Goal: Information Seeking & Learning: Learn about a topic

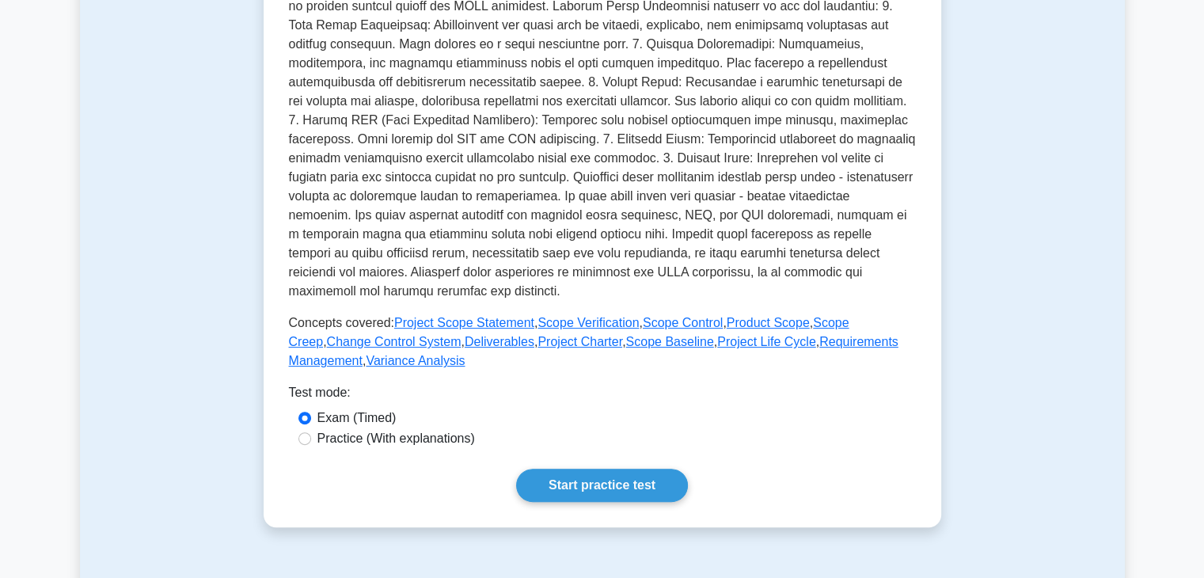
scroll to position [484, 0]
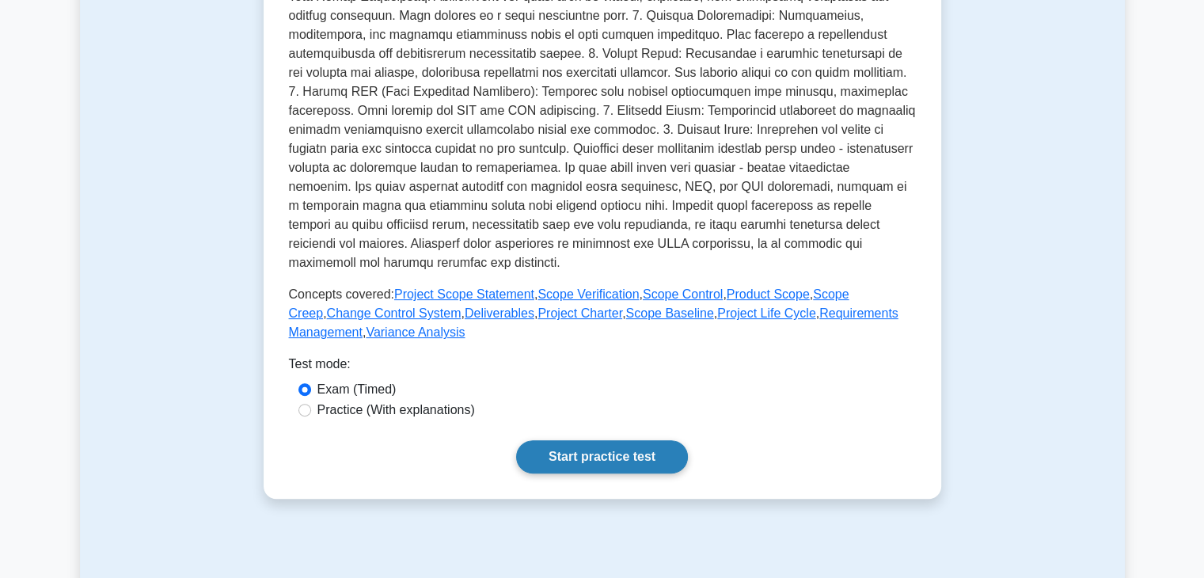
click at [613, 464] on link "Start practice test" at bounding box center [602, 456] width 172 height 33
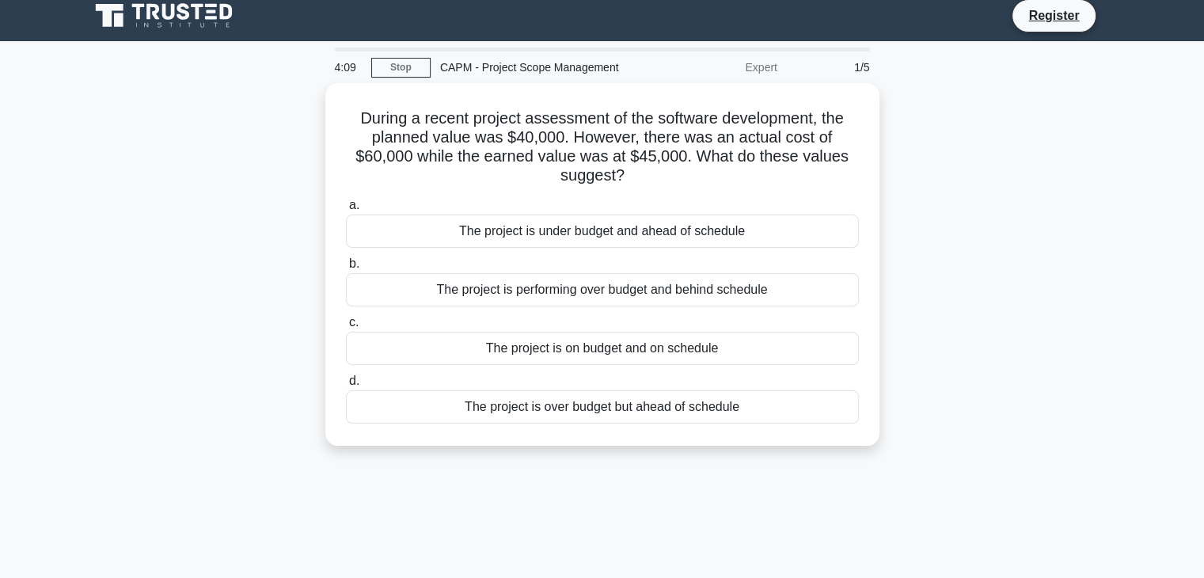
scroll to position [8, 0]
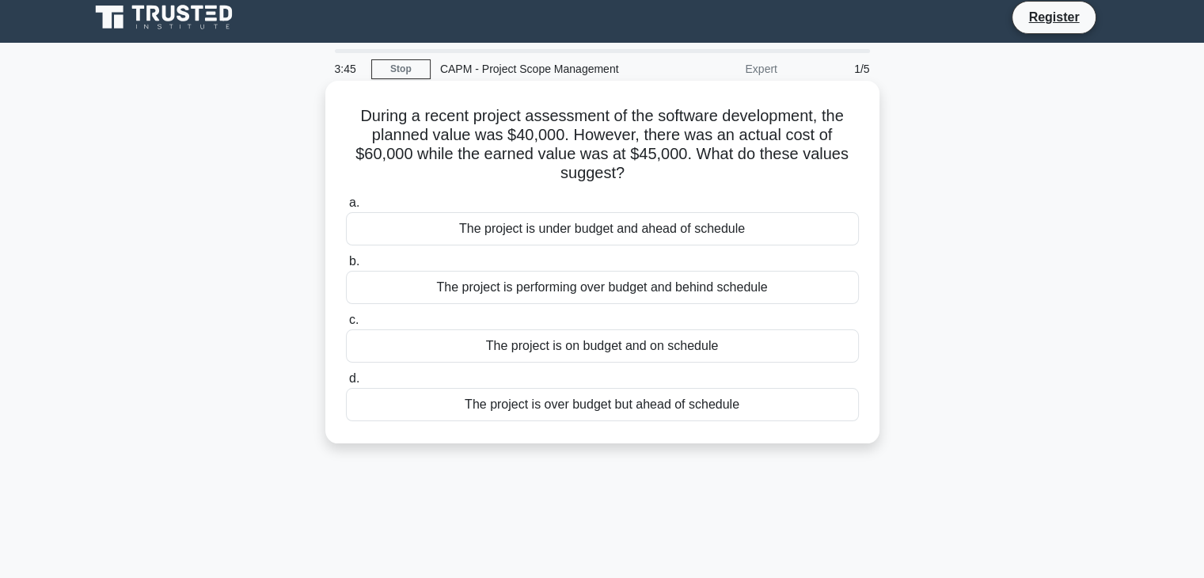
click at [764, 410] on div "The project is over budget but ahead of schedule" at bounding box center [602, 404] width 513 height 33
click at [346, 384] on input "d. The project is over budget but ahead of schedule" at bounding box center [346, 379] width 0 height 10
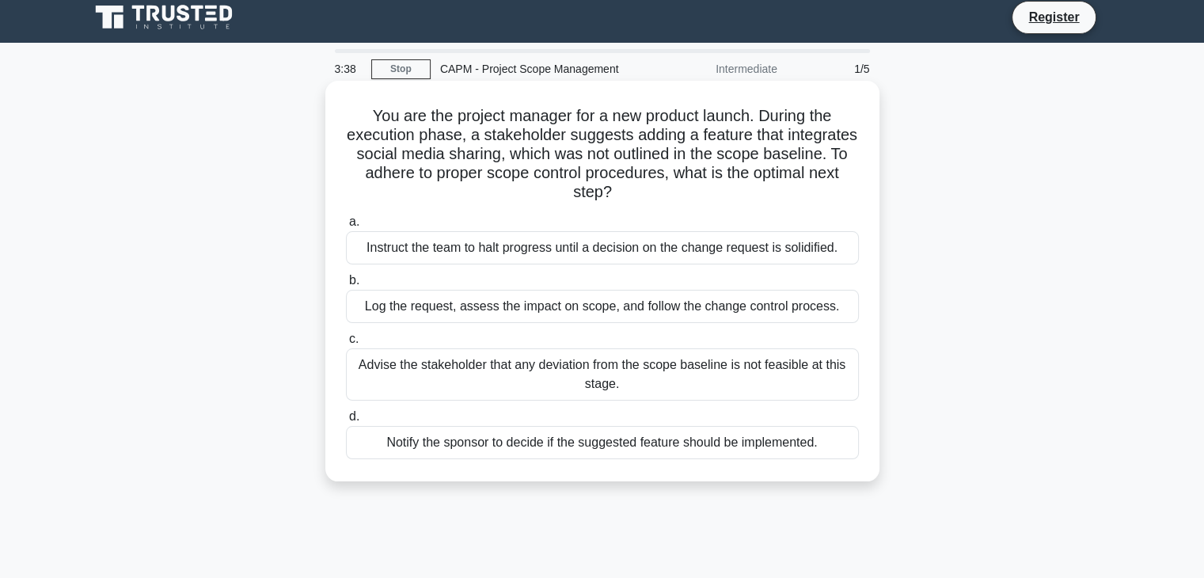
scroll to position [0, 0]
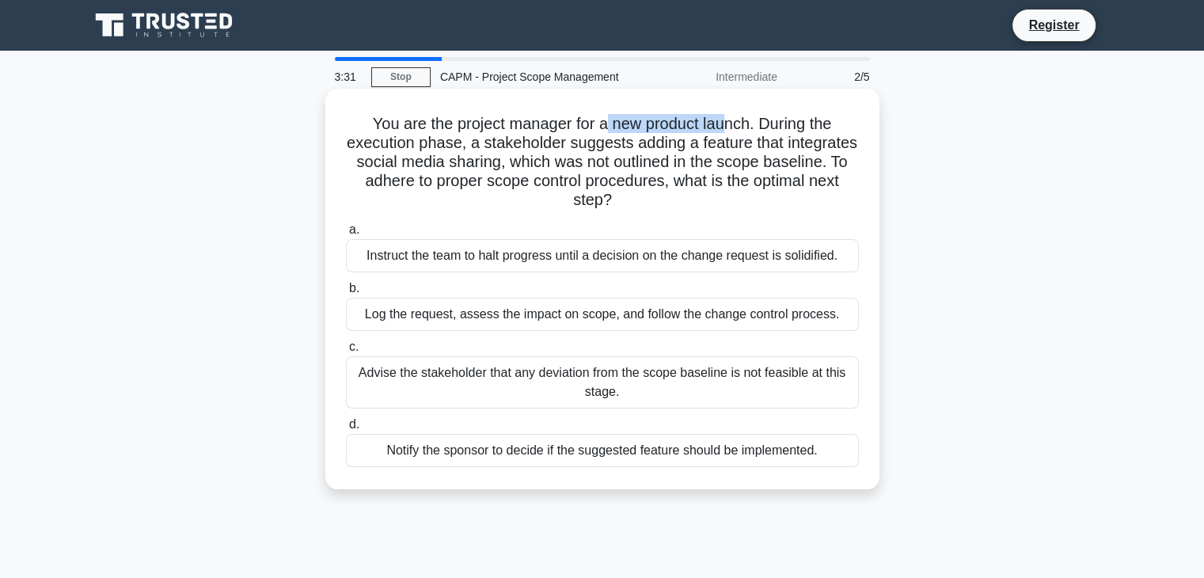
drag, startPoint x: 603, startPoint y: 128, endPoint x: 729, endPoint y: 122, distance: 126.1
click at [729, 122] on h5 "You are the project manager for a new product launch. During the execution phas…" at bounding box center [602, 162] width 516 height 97
click at [480, 207] on h5 "You are the project manager for a new product launch. During the execution phas…" at bounding box center [602, 162] width 516 height 97
drag, startPoint x: 440, startPoint y: 126, endPoint x: 543, endPoint y: 112, distance: 103.8
click at [543, 114] on h5 "You are the project manager for a new product launch. During the execution phas…" at bounding box center [602, 162] width 516 height 97
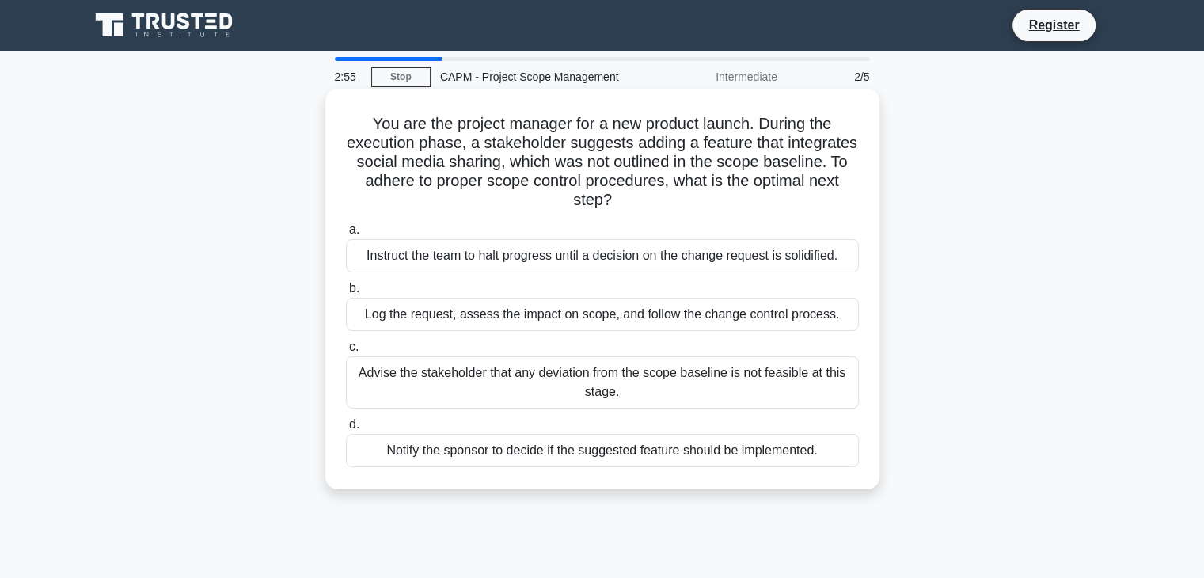
click at [542, 147] on h5 "You are the project manager for a new product launch. During the execution phas…" at bounding box center [602, 162] width 516 height 97
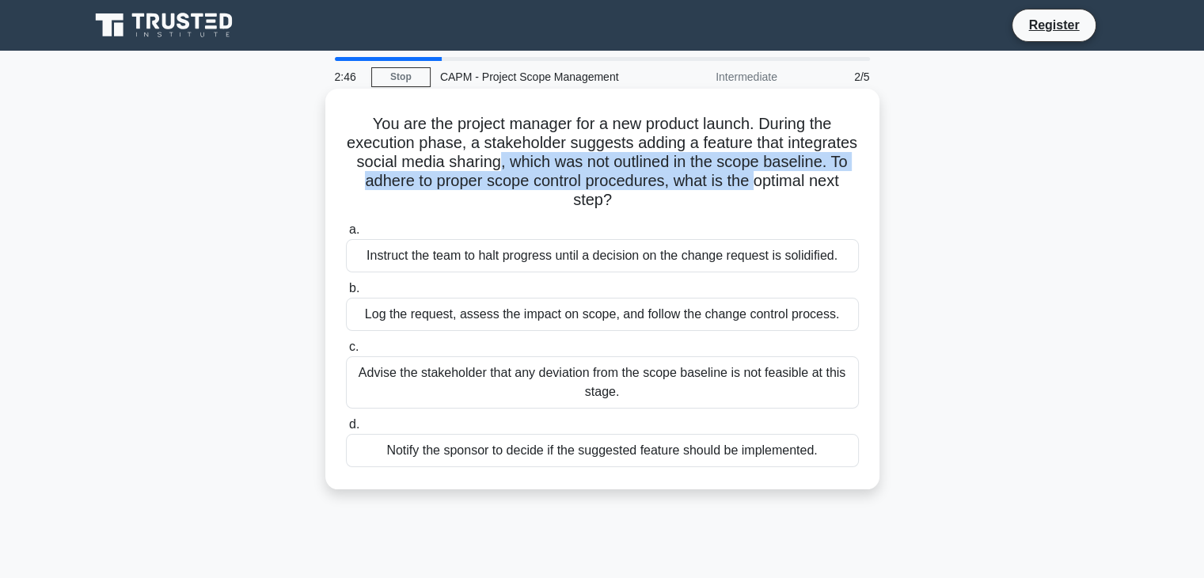
drag, startPoint x: 580, startPoint y: 163, endPoint x: 433, endPoint y: 192, distance: 150.0
click at [433, 192] on h5 "You are the project manager for a new product launch. During the execution phas…" at bounding box center [602, 162] width 516 height 97
click at [453, 182] on h5 "You are the project manager for a new product launch. During the execution phas…" at bounding box center [602, 162] width 516 height 97
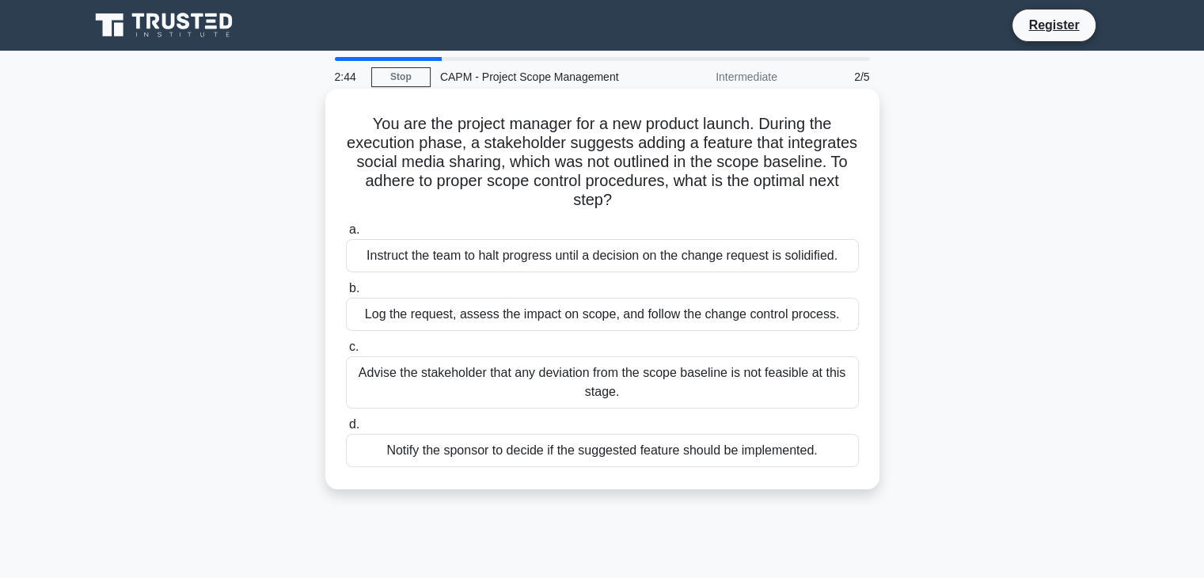
click at [453, 182] on h5 "You are the project manager for a new product launch. During the execution phas…" at bounding box center [602, 162] width 516 height 97
drag, startPoint x: 426, startPoint y: 181, endPoint x: 705, endPoint y: 180, distance: 278.7
click at [705, 180] on h5 "You are the project manager for a new product launch. During the execution phas…" at bounding box center [602, 162] width 516 height 97
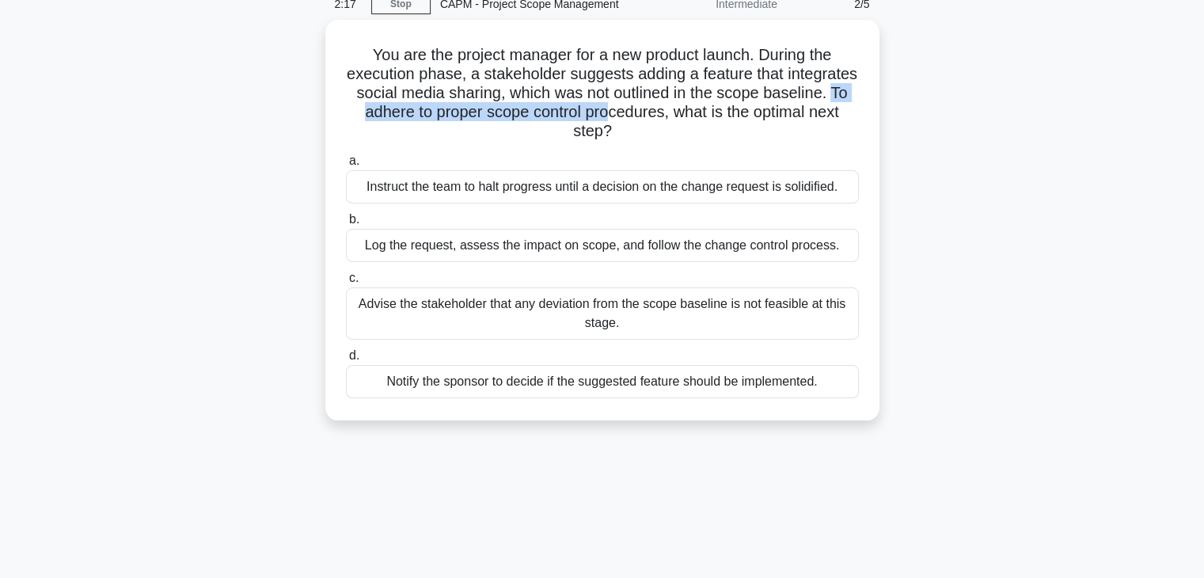
scroll to position [69, 0]
click at [762, 253] on div "Log the request, assess the impact on scope, and follow the change control proc…" at bounding box center [602, 245] width 513 height 33
click at [346, 225] on input "b. Log the request, assess the impact on scope, and follow the change control p…" at bounding box center [346, 220] width 0 height 10
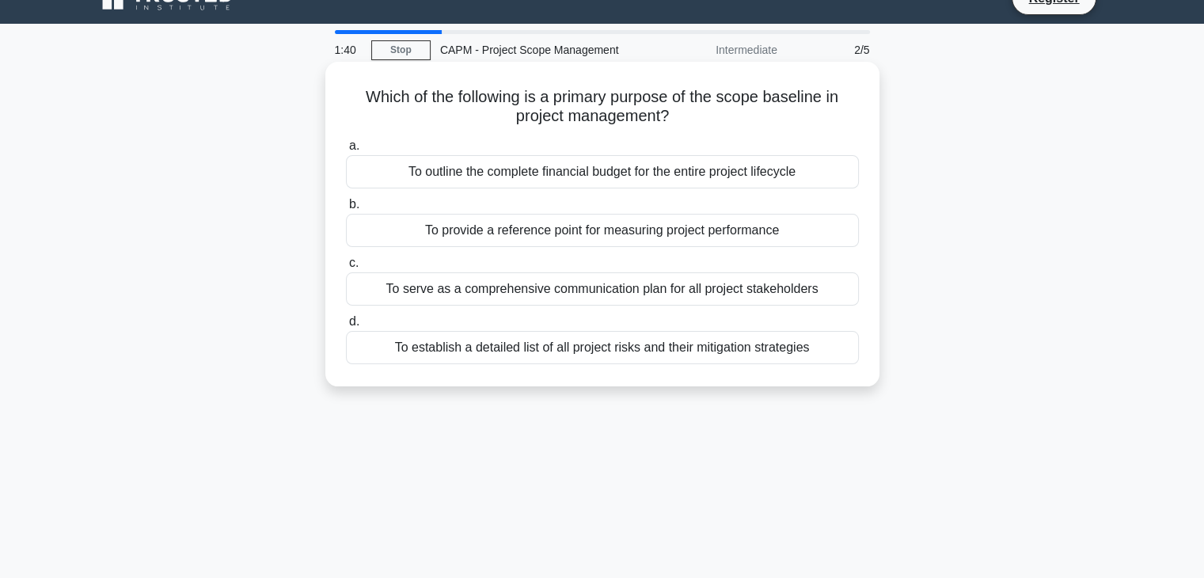
scroll to position [0, 0]
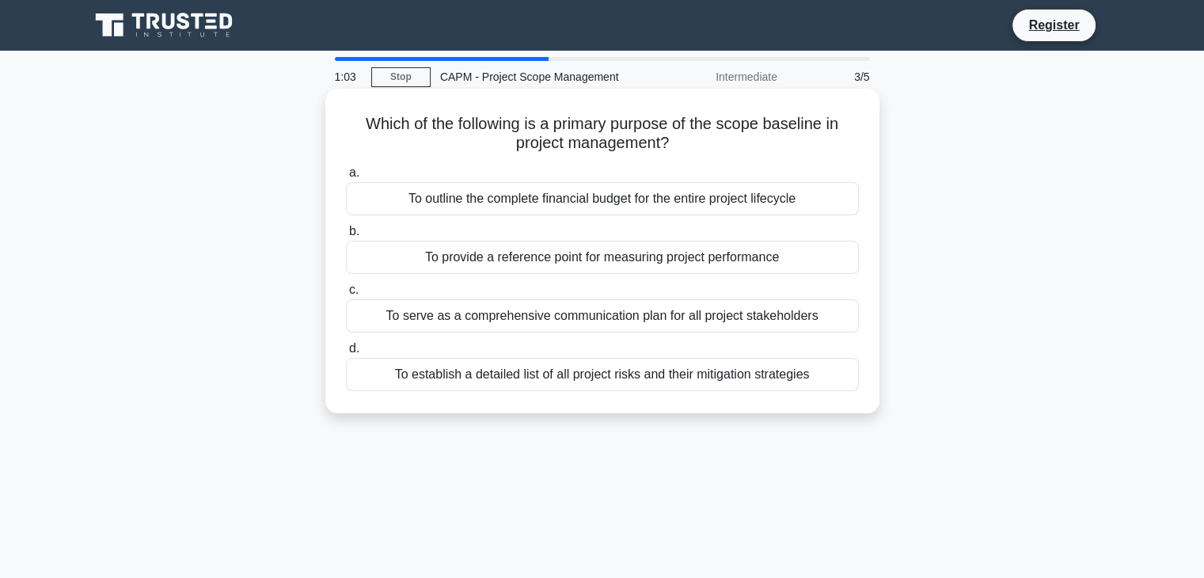
click at [622, 323] on div "To serve as a comprehensive communication plan for all project stakeholders" at bounding box center [602, 315] width 513 height 33
click at [346, 295] on input "c. To serve as a comprehensive communication plan for all project stakeholders" at bounding box center [346, 290] width 0 height 10
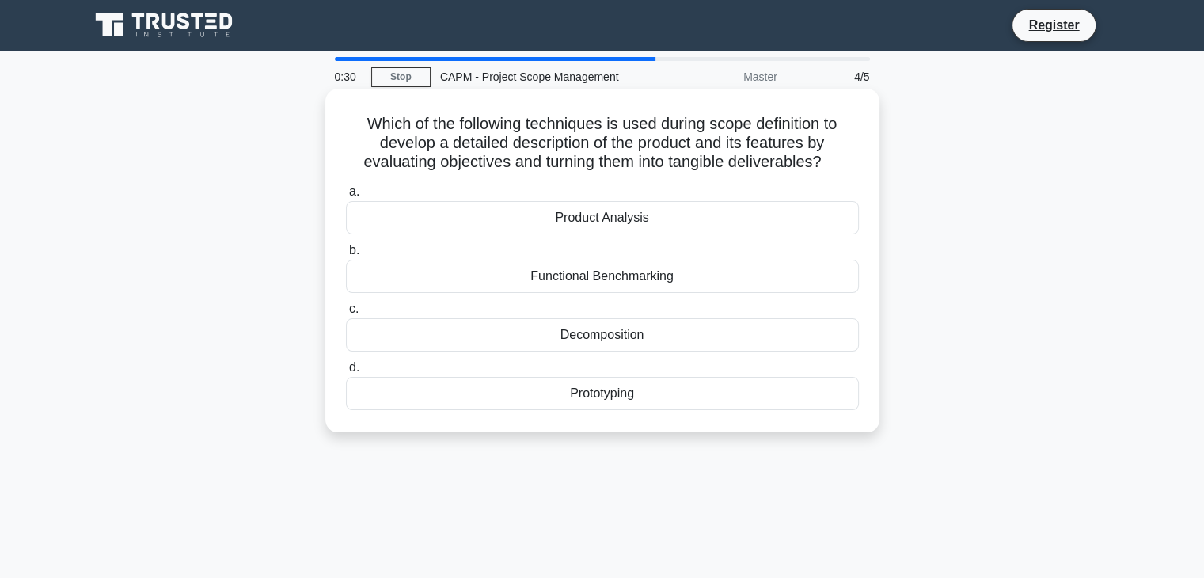
click at [623, 333] on div "Decomposition" at bounding box center [602, 334] width 513 height 33
click at [346, 314] on input "c. Decomposition" at bounding box center [346, 309] width 0 height 10
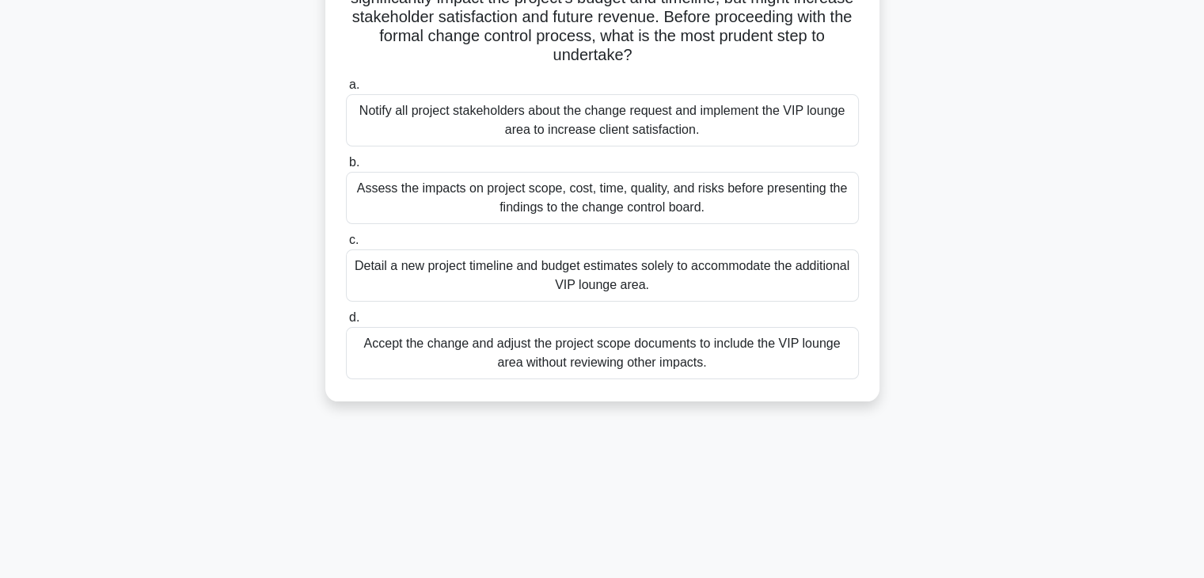
scroll to position [207, 0]
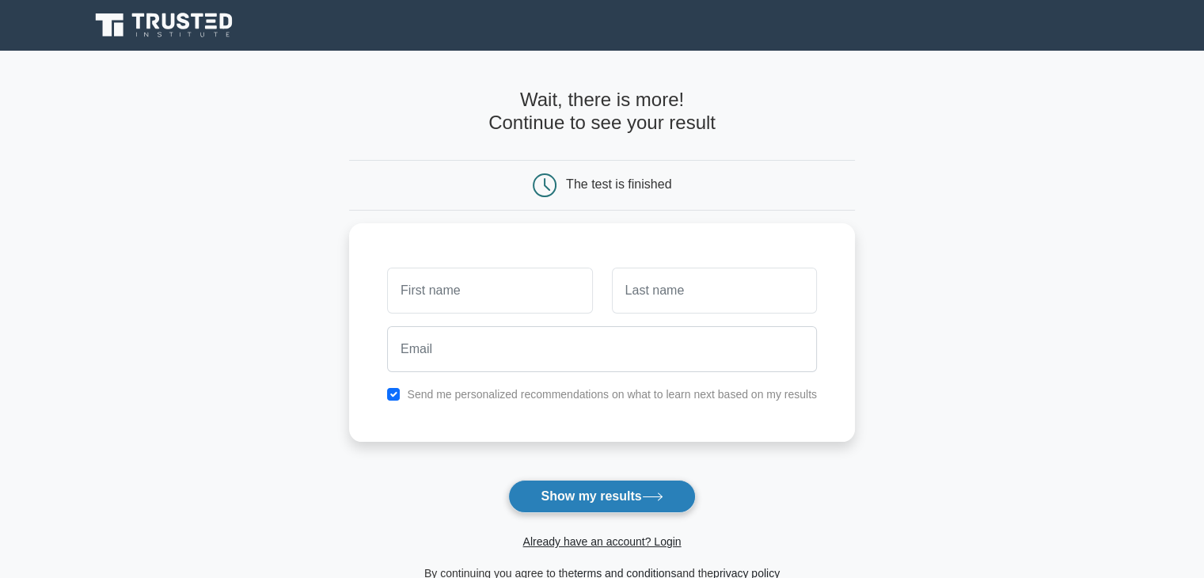
click at [657, 500] on icon at bounding box center [652, 497] width 21 height 9
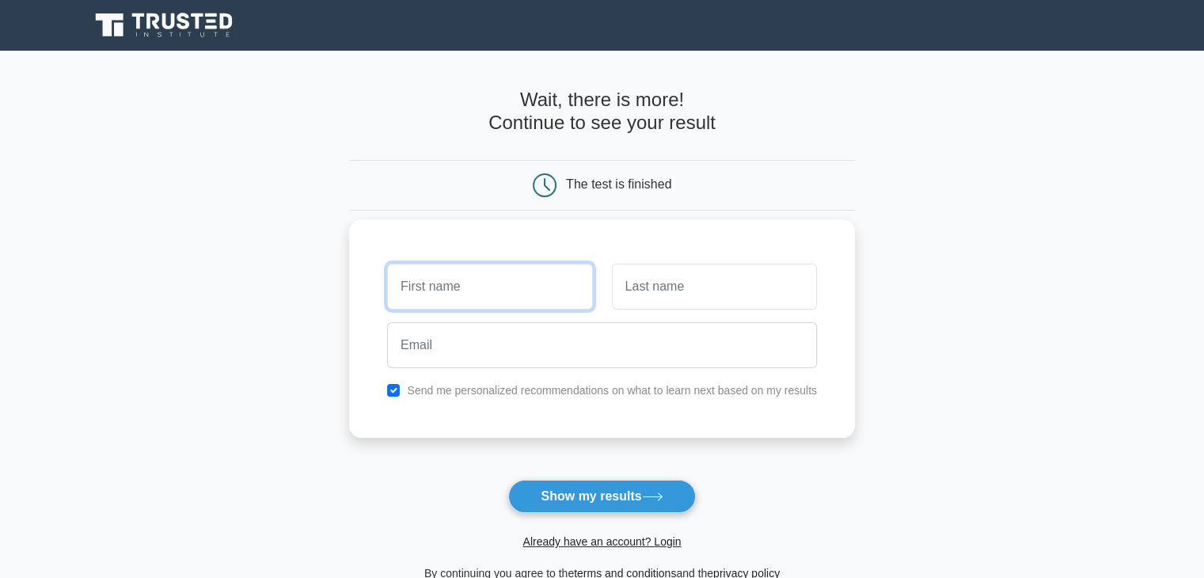
click at [513, 289] on input "text" at bounding box center [489, 287] width 205 height 46
type input "n"
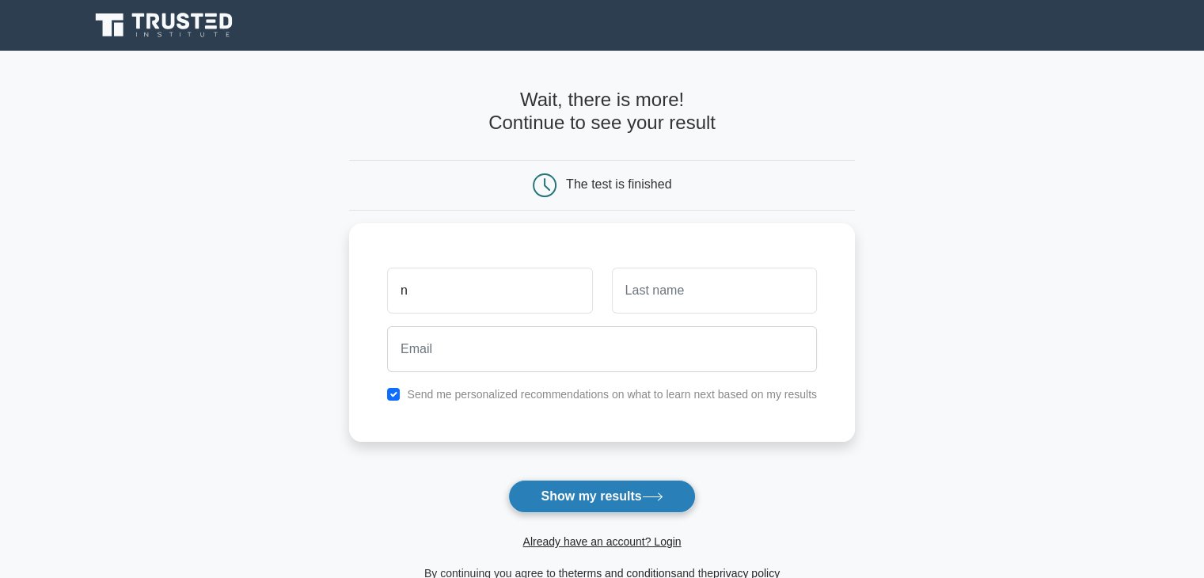
click at [622, 502] on button "Show my results" at bounding box center [601, 496] width 187 height 33
type input "q"
click at [595, 498] on button "Show my results" at bounding box center [601, 496] width 187 height 33
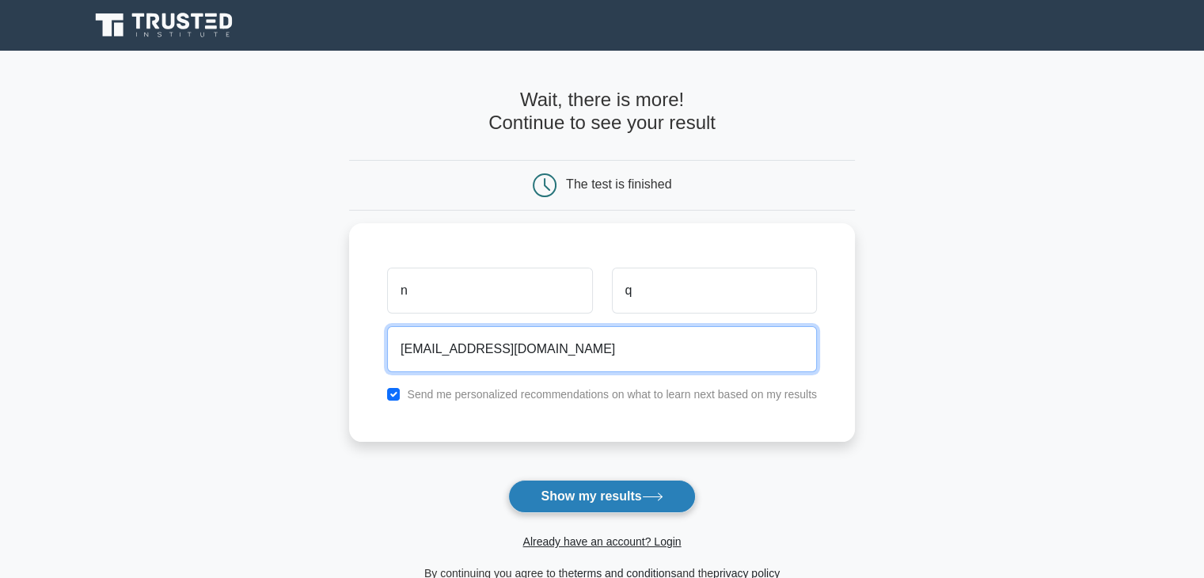
type input "nada99qa@outlook.com"
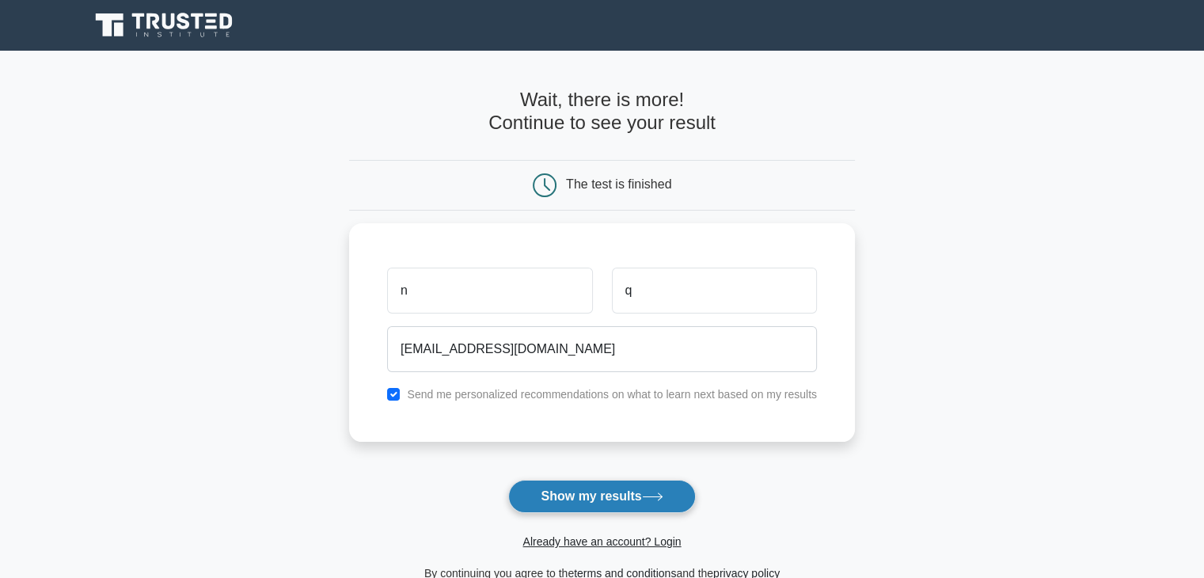
click at [582, 506] on button "Show my results" at bounding box center [601, 496] width 187 height 33
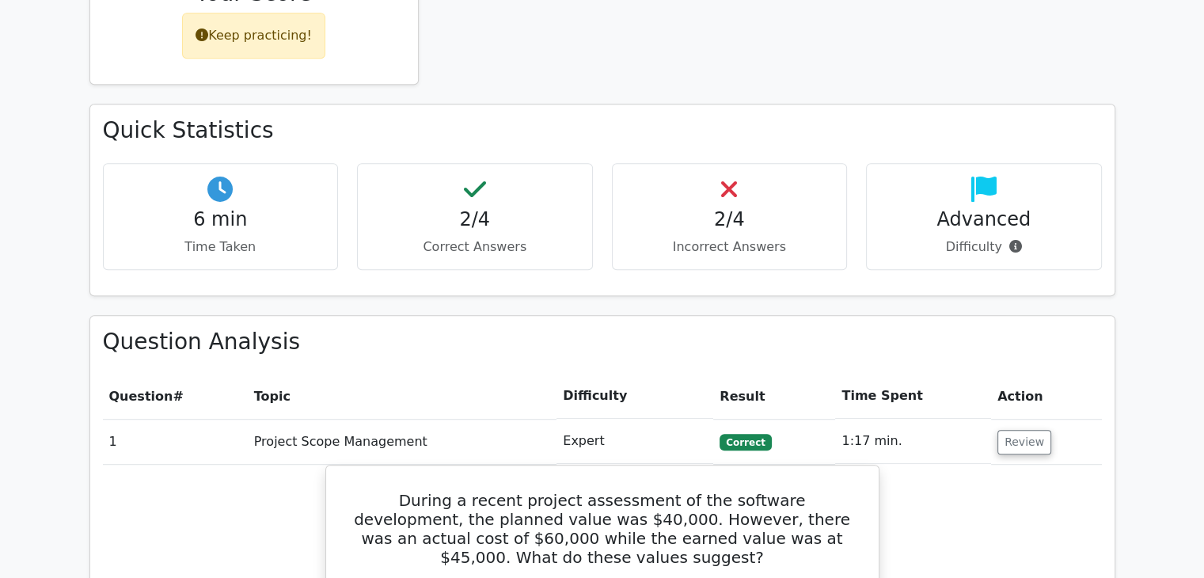
scroll to position [922, 0]
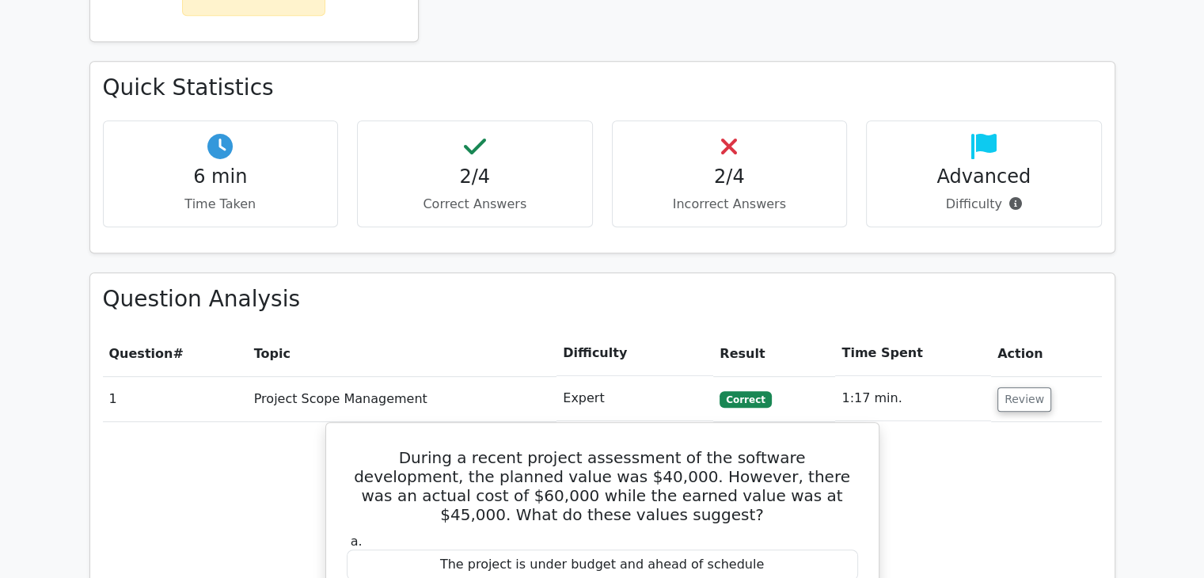
drag, startPoint x: 1216, startPoint y: 118, endPoint x: 1216, endPoint y: 299, distance: 180.5
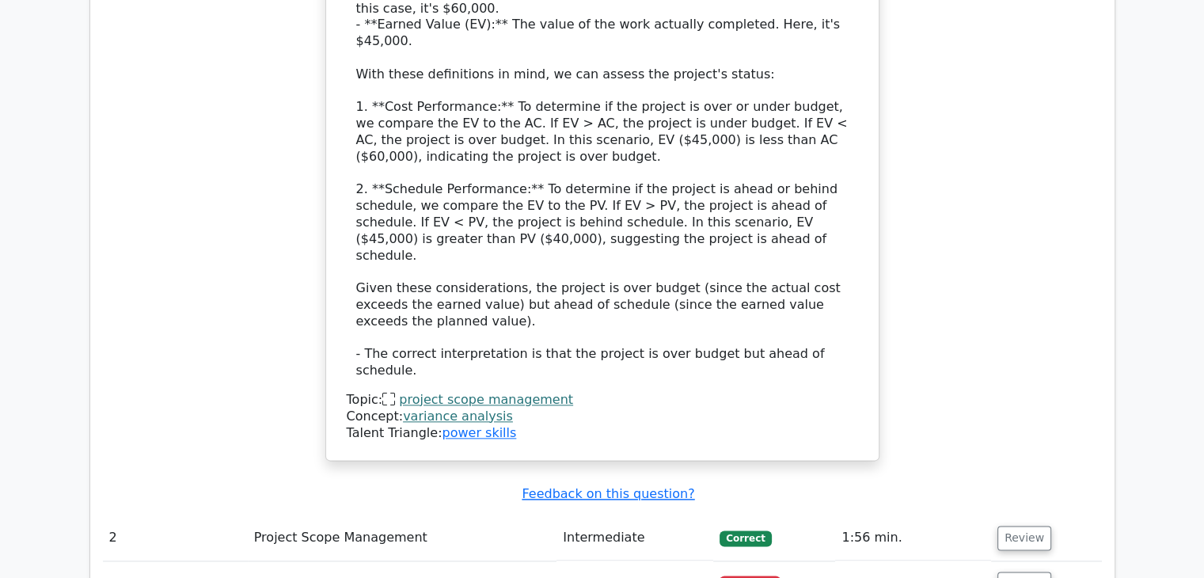
scroll to position [1802, 0]
click at [1029, 572] on button "Review" at bounding box center [1025, 584] width 54 height 25
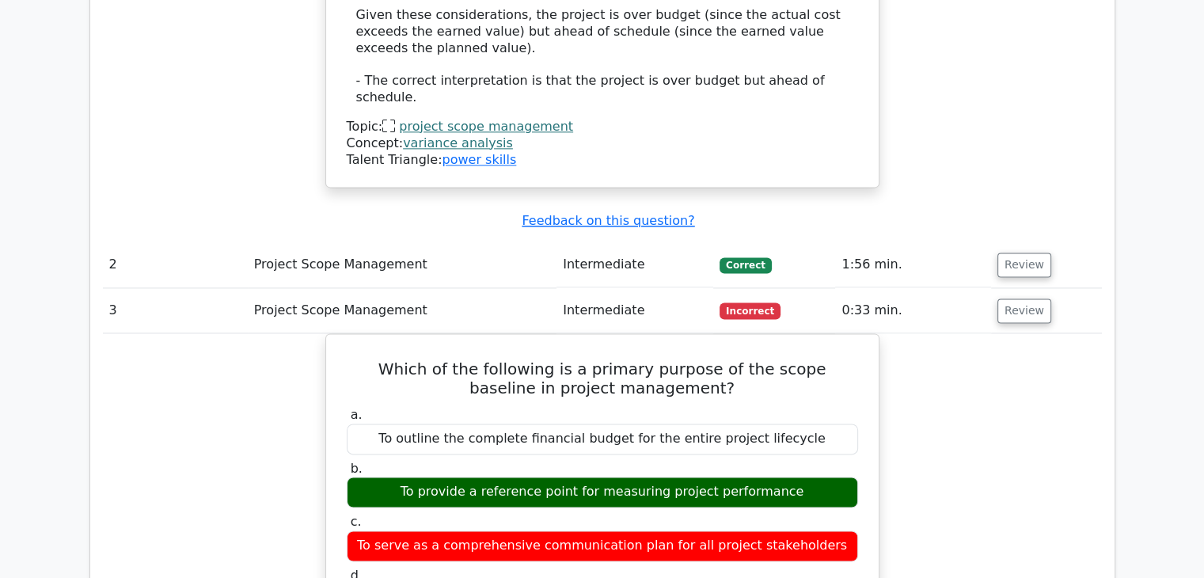
scroll to position [2084, 0]
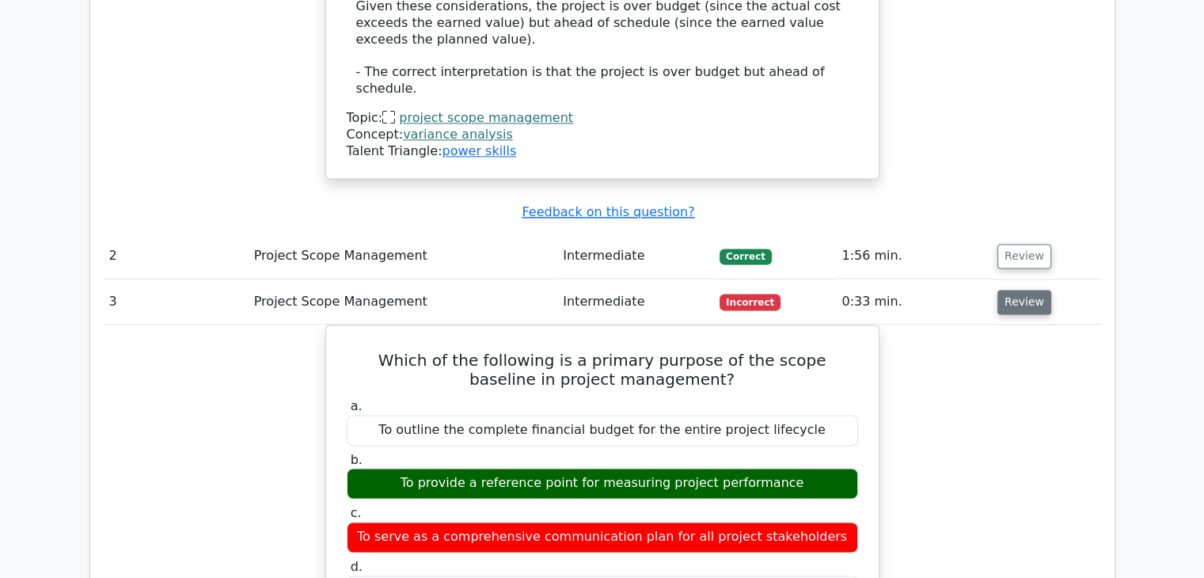
click at [1029, 290] on button "Review" at bounding box center [1025, 302] width 54 height 25
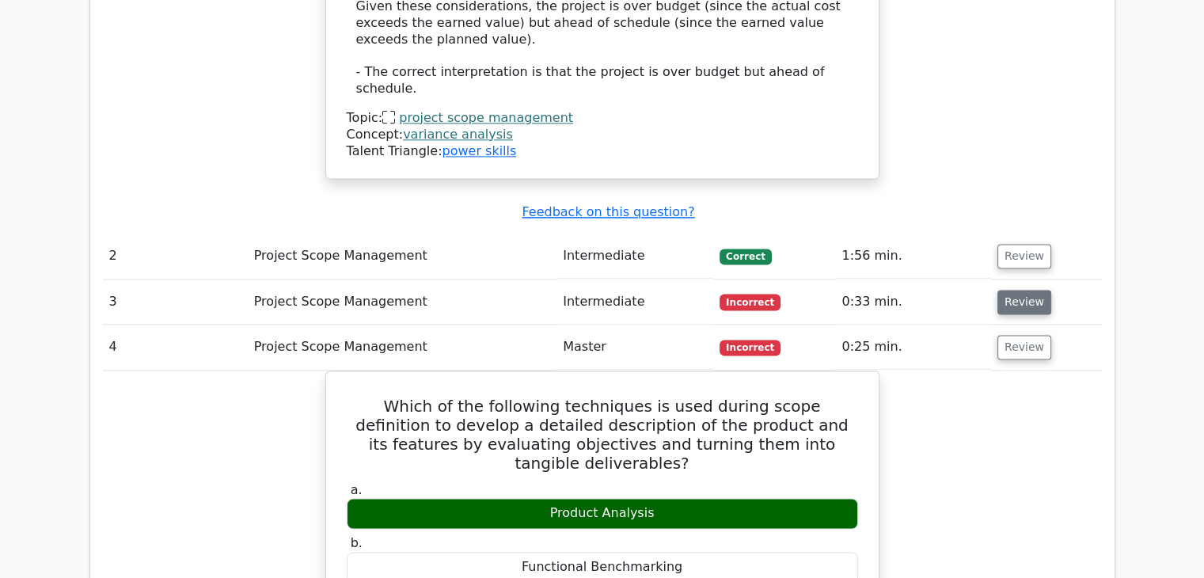
click at [1029, 290] on button "Review" at bounding box center [1025, 302] width 54 height 25
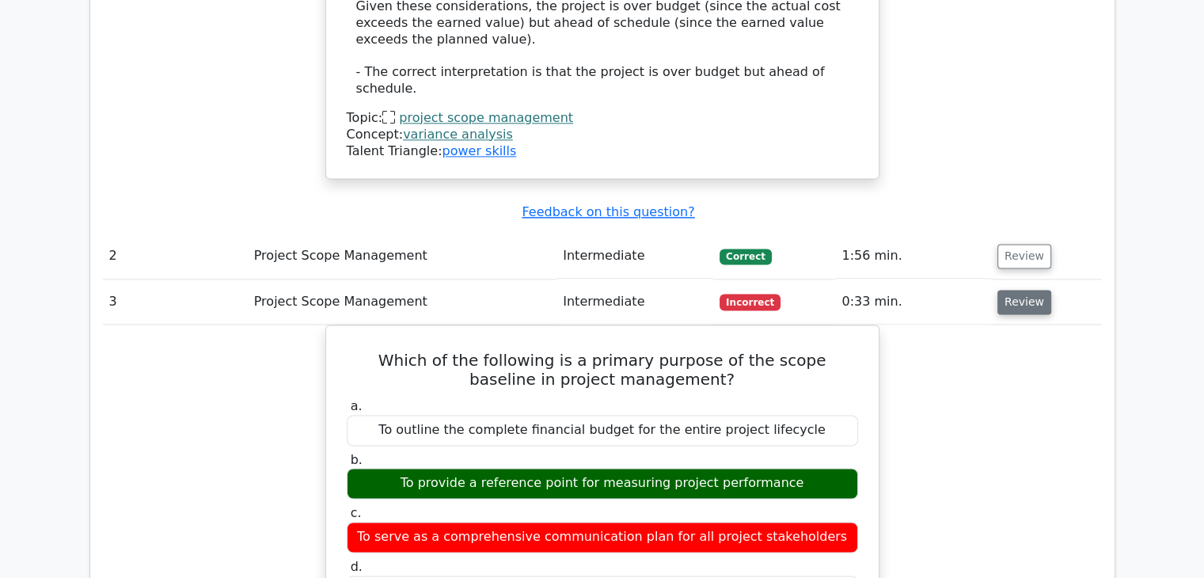
click at [1029, 290] on button "Review" at bounding box center [1025, 302] width 54 height 25
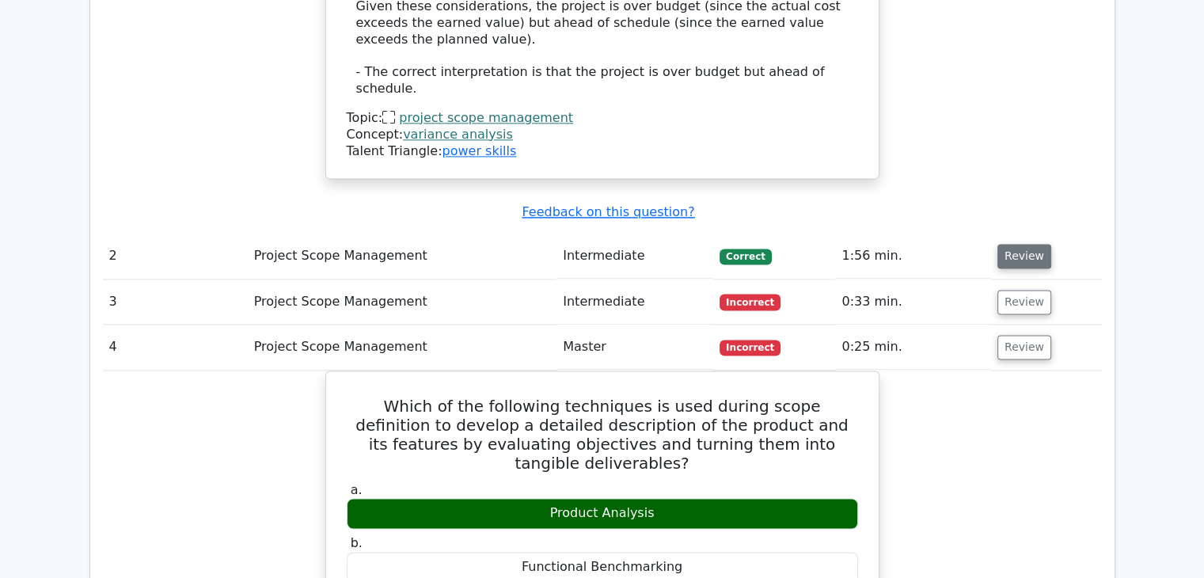
click at [1024, 244] on button "Review" at bounding box center [1025, 256] width 54 height 25
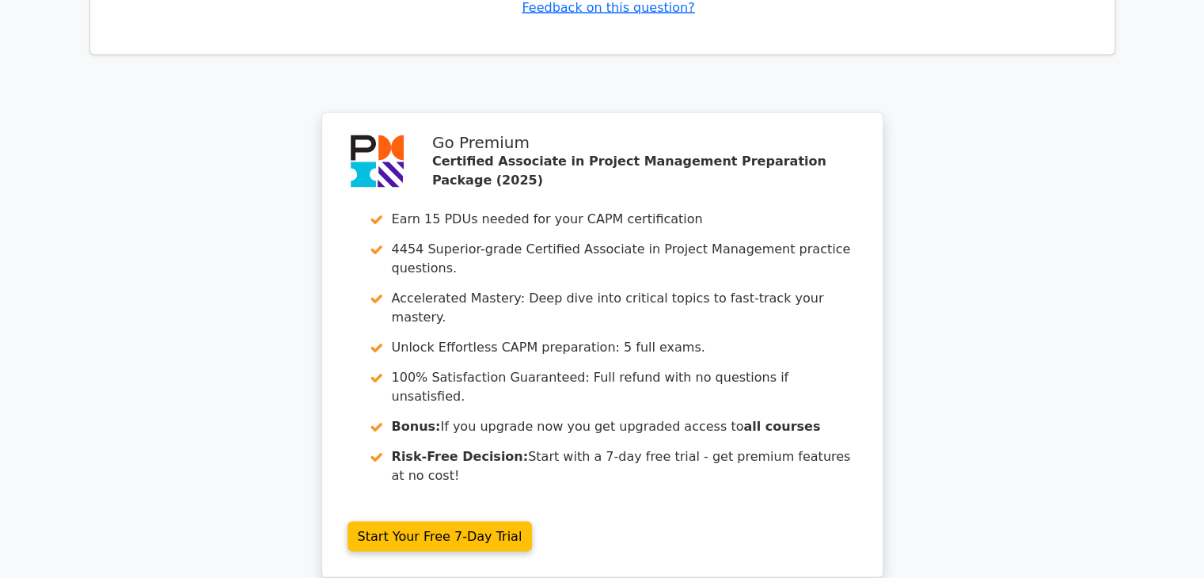
scroll to position [3225, 0]
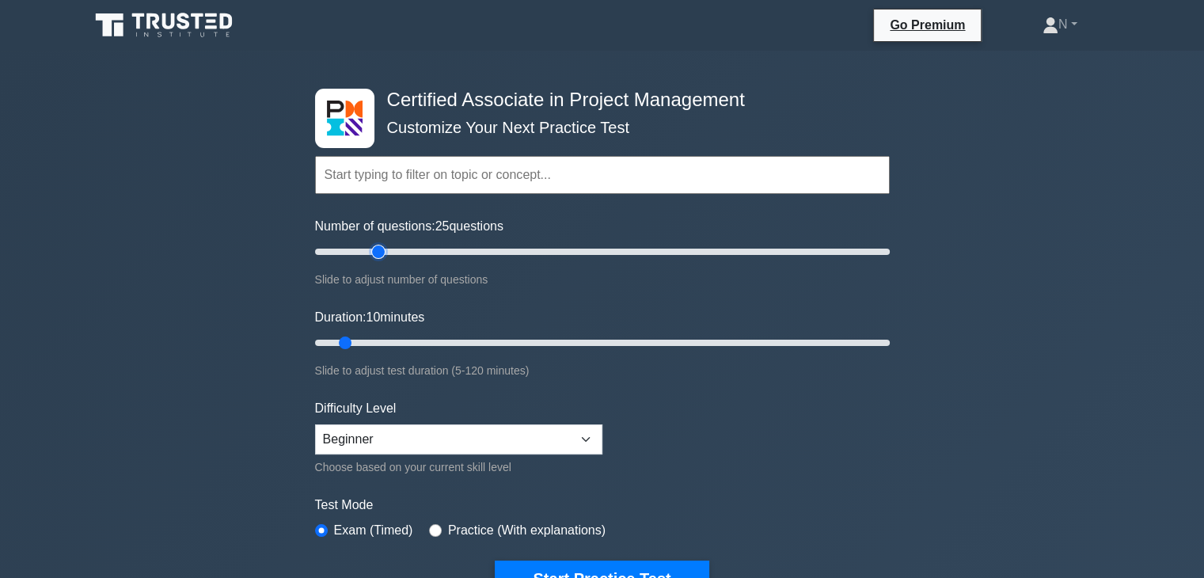
click at [375, 257] on input "Number of questions: 25 questions" at bounding box center [602, 251] width 575 height 19
drag, startPoint x: 375, startPoint y: 257, endPoint x: 342, endPoint y: 253, distance: 33.4
type input "10"
click at [342, 253] on input "Number of questions: 10 questions" at bounding box center [602, 251] width 575 height 19
click at [348, 340] on input "Duration: 10 minutes" at bounding box center [602, 342] width 575 height 19
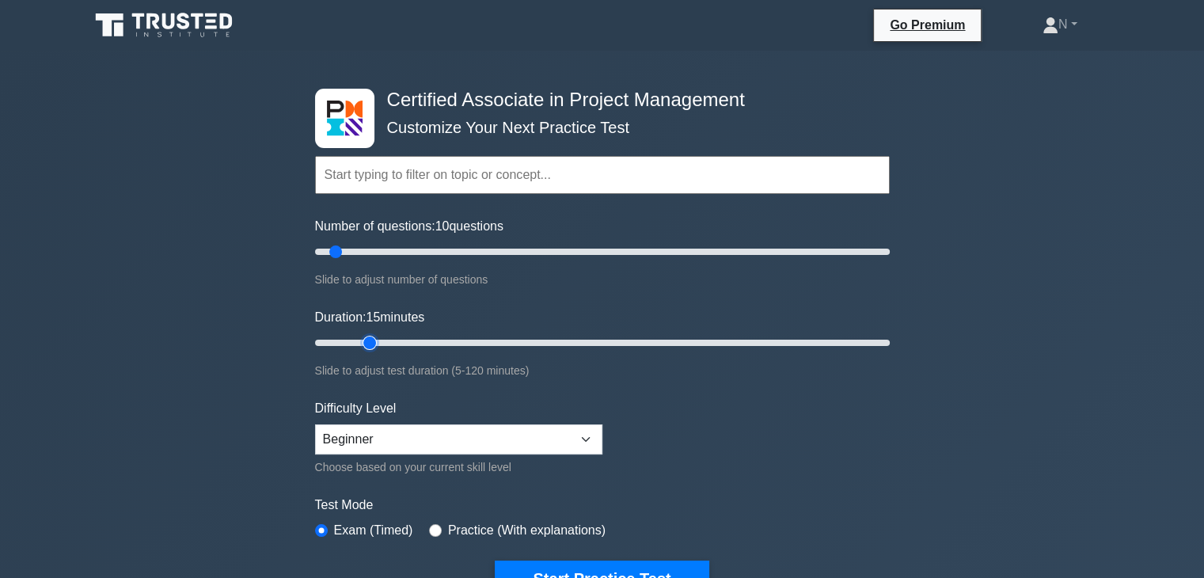
drag, startPoint x: 348, startPoint y: 340, endPoint x: 365, endPoint y: 340, distance: 17.4
type input "15"
click at [365, 340] on input "Duration: 15 minutes" at bounding box center [602, 342] width 575 height 19
click at [538, 439] on select "Beginner Intermediate Expert" at bounding box center [458, 439] width 287 height 30
click at [628, 422] on form "Topics Project Scope Management Project Time Management Project Cost Management…" at bounding box center [602, 352] width 575 height 489
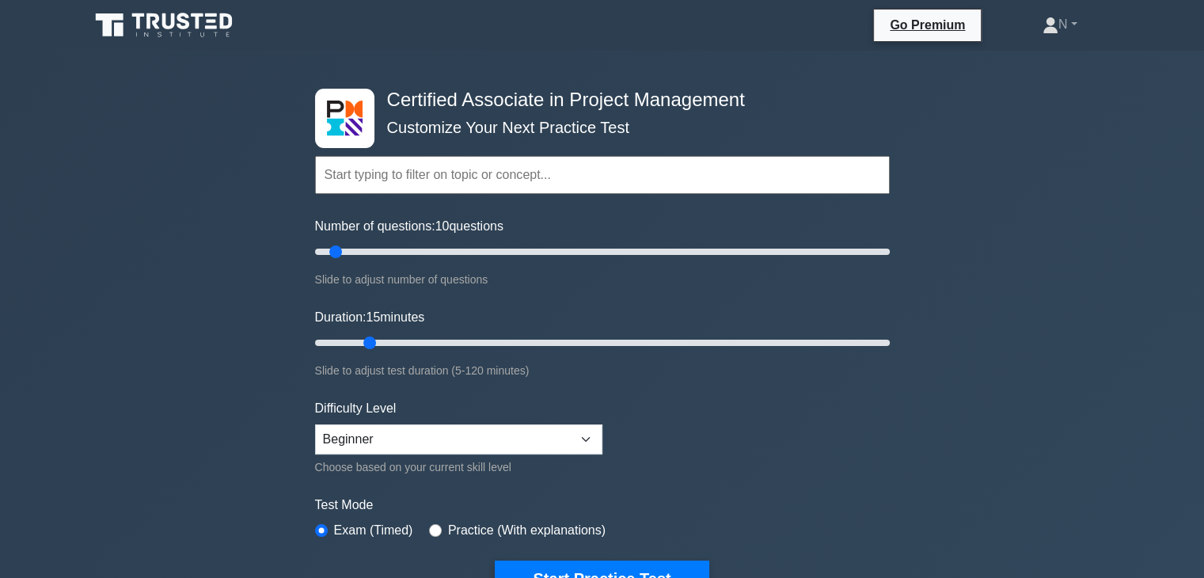
scroll to position [505, 0]
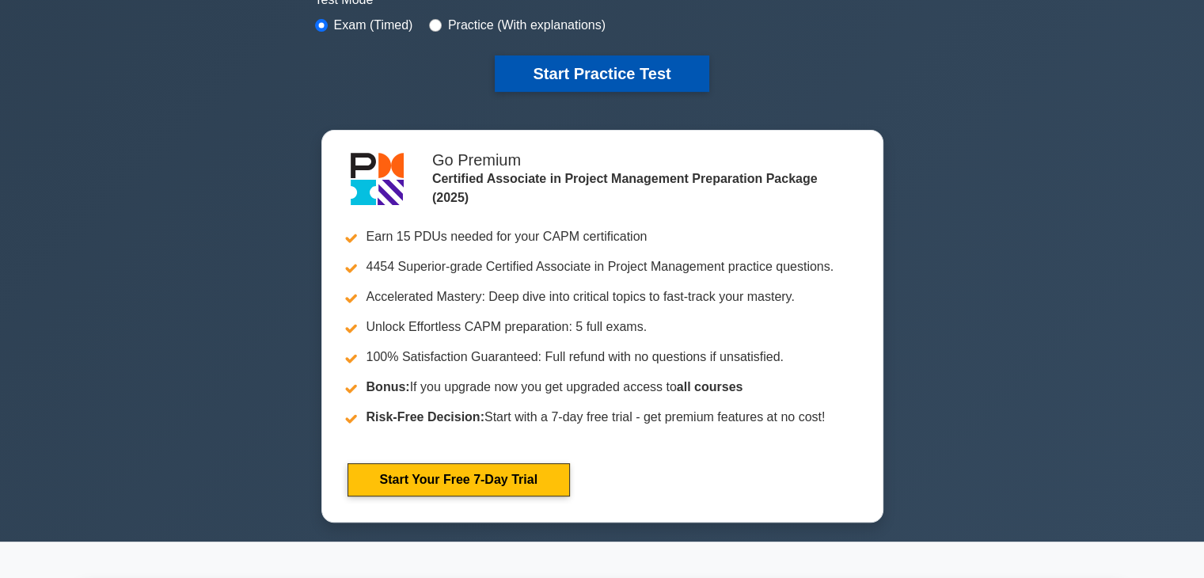
click at [621, 74] on button "Start Practice Test" at bounding box center [602, 73] width 214 height 36
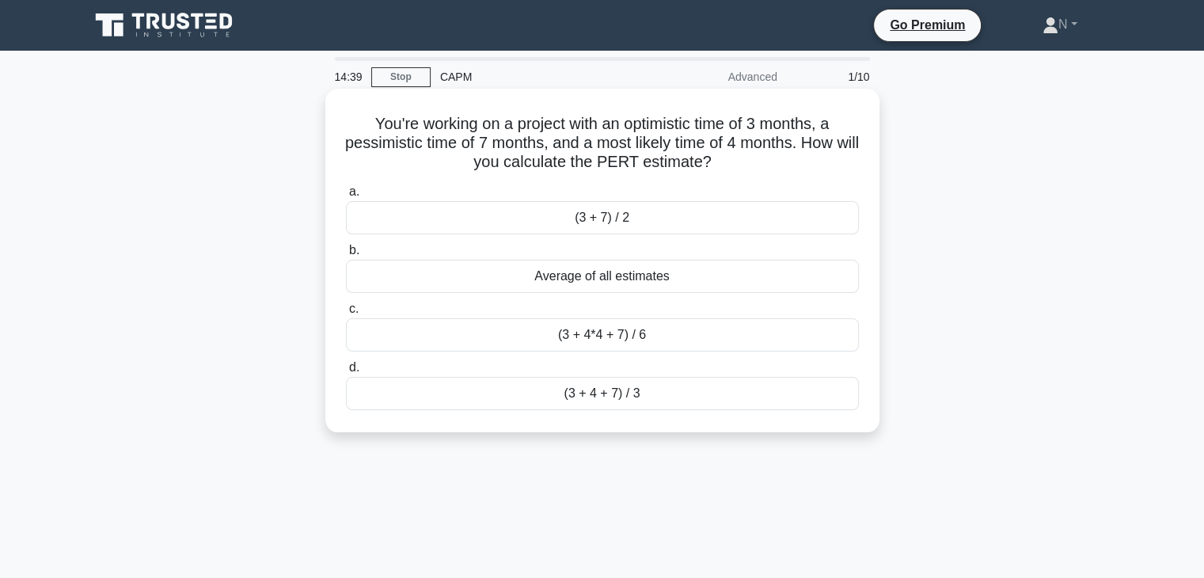
click at [542, 135] on h5 "You're working on a project with an optimistic time of 3 months, a pessimistic …" at bounding box center [602, 143] width 516 height 59
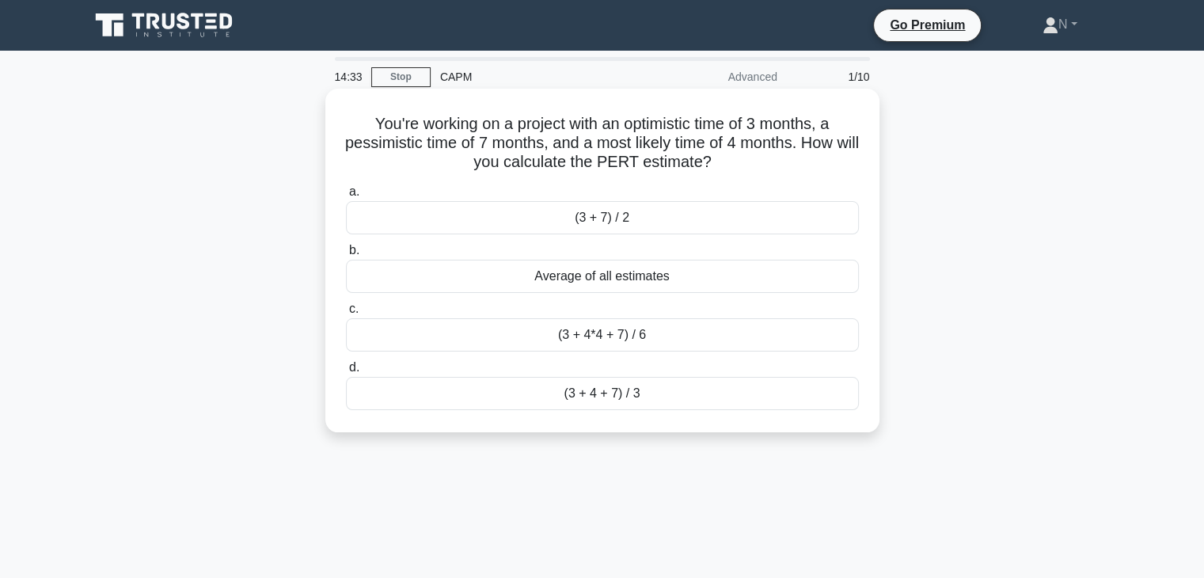
click at [583, 143] on h5 "You're working on a project with an optimistic time of 3 months, a pessimistic …" at bounding box center [602, 143] width 516 height 59
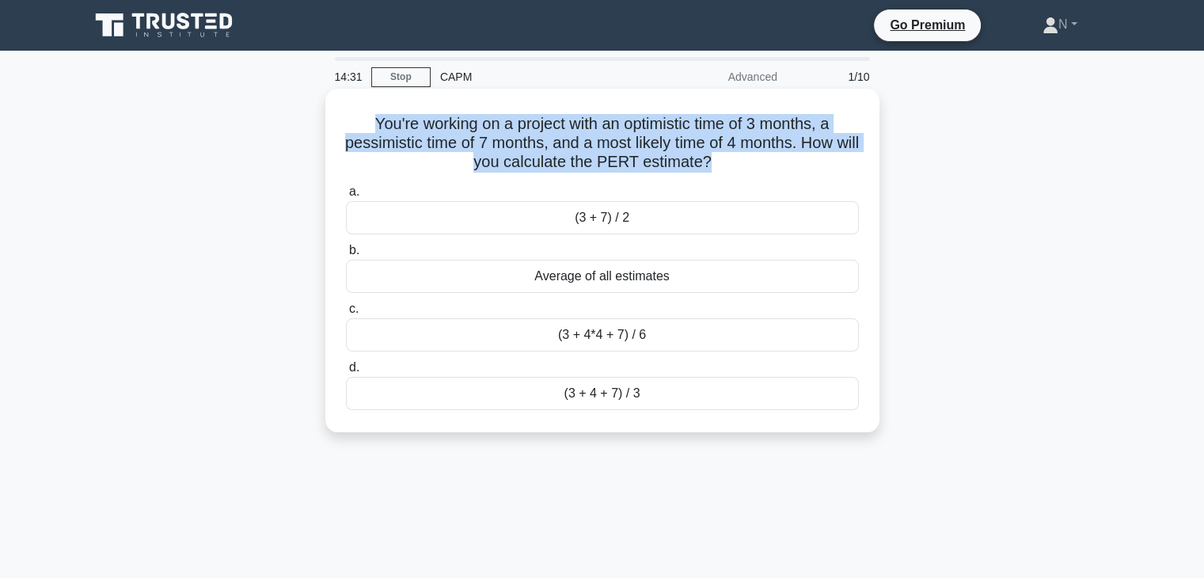
click at [583, 143] on h5 "You're working on a project with an optimistic time of 3 months, a pessimistic …" at bounding box center [602, 143] width 516 height 59
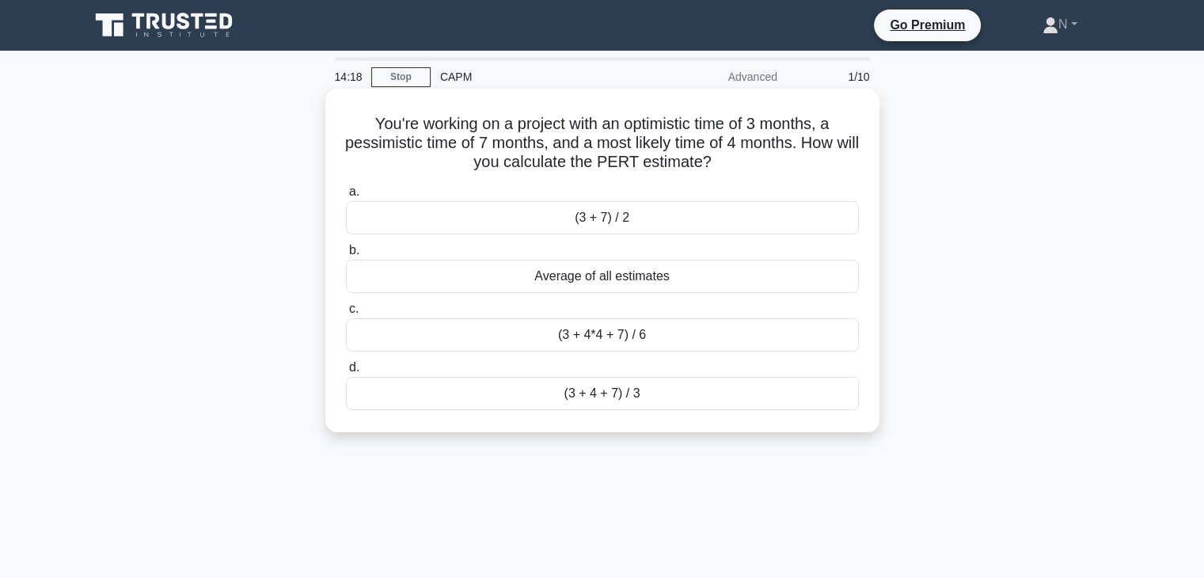
click at [611, 351] on div "(3 + 4*4 + 7) / 6" at bounding box center [602, 334] width 513 height 33
click at [346, 314] on input "c. (3 + 4*4 + 7) / 6" at bounding box center [346, 309] width 0 height 10
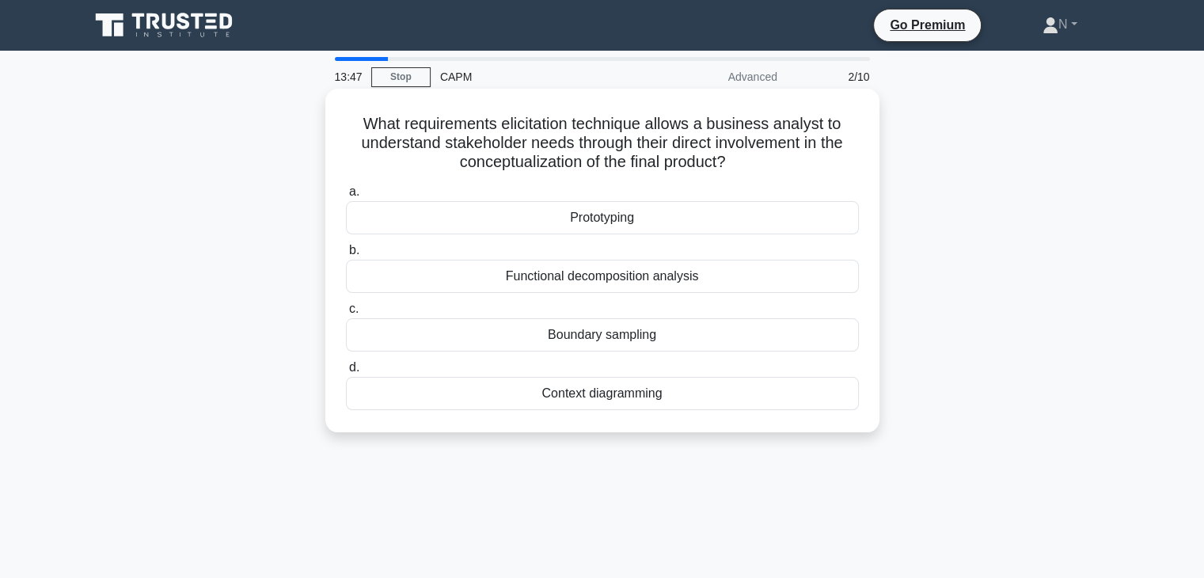
click at [635, 223] on div "Prototyping" at bounding box center [602, 217] width 513 height 33
click at [346, 197] on input "a. Prototyping" at bounding box center [346, 192] width 0 height 10
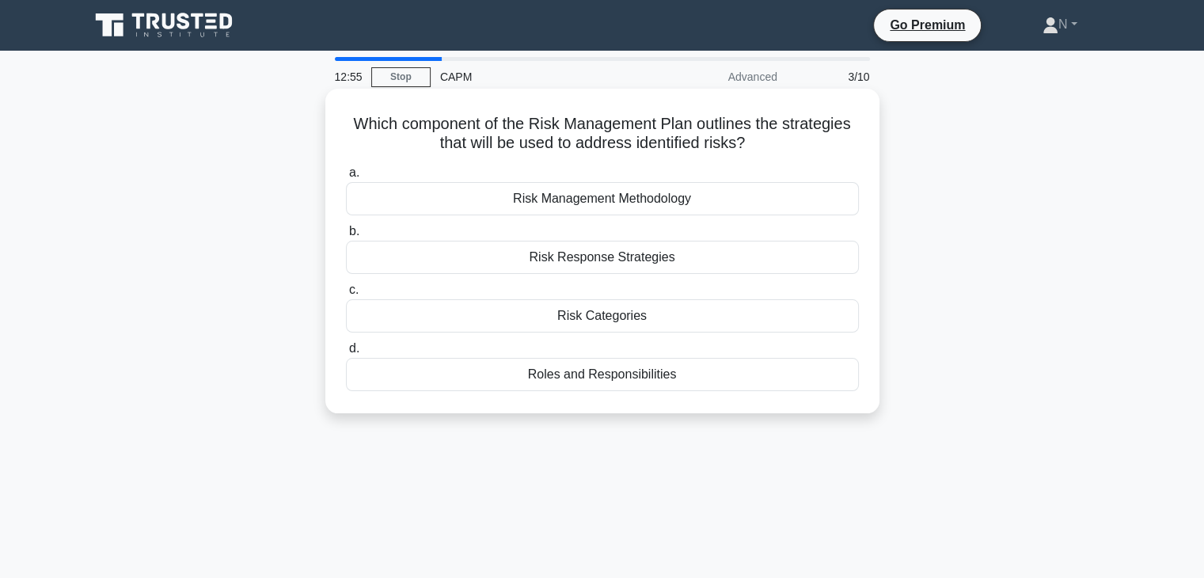
click at [637, 314] on div "Risk Categories" at bounding box center [602, 315] width 513 height 33
click at [346, 295] on input "c. Risk Categories" at bounding box center [346, 290] width 0 height 10
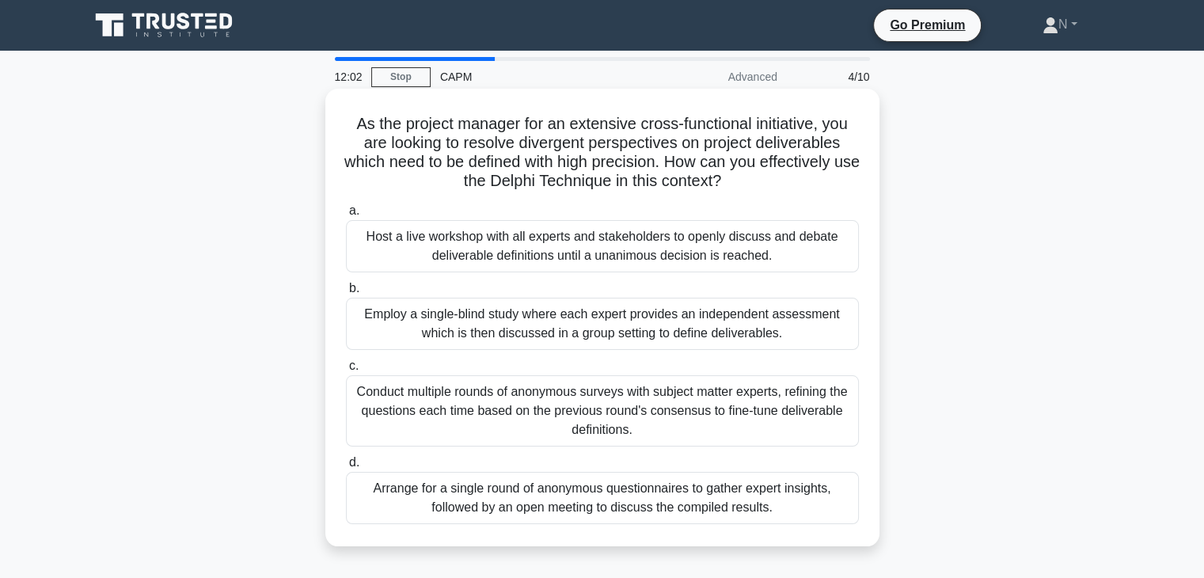
click at [499, 319] on div "Employ a single-blind study where each expert provides an independent assessmen…" at bounding box center [602, 324] width 513 height 52
click at [346, 294] on input "b. Employ a single-blind study where each expert provides an independent assess…" at bounding box center [346, 288] width 0 height 10
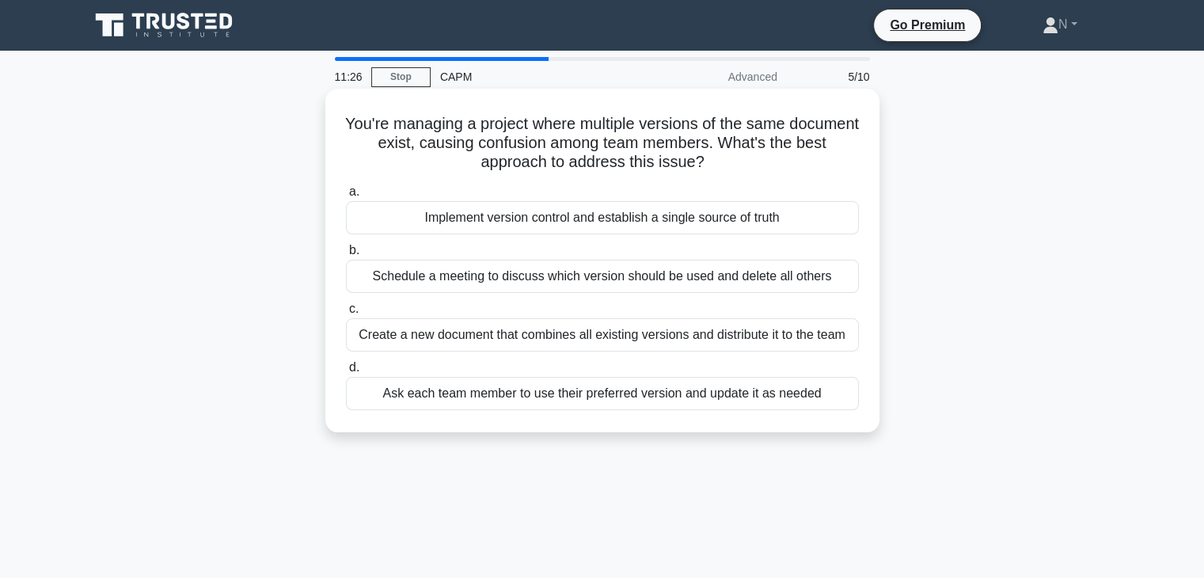
click at [577, 224] on div "Implement version control and establish a single source of truth" at bounding box center [602, 217] width 513 height 33
click at [346, 197] on input "a. Implement version control and establish a single source of truth" at bounding box center [346, 192] width 0 height 10
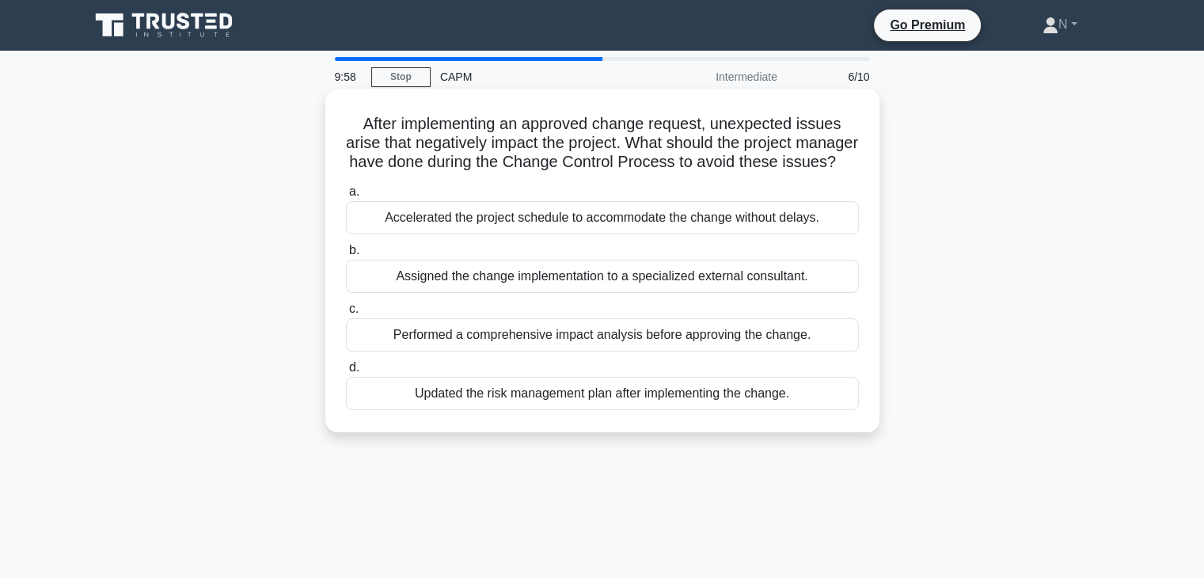
click at [612, 352] on div "Performed a comprehensive impact analysis before approving the change." at bounding box center [602, 334] width 513 height 33
click at [346, 314] on input "c. Performed a comprehensive impact analysis before approving the change." at bounding box center [346, 309] width 0 height 10
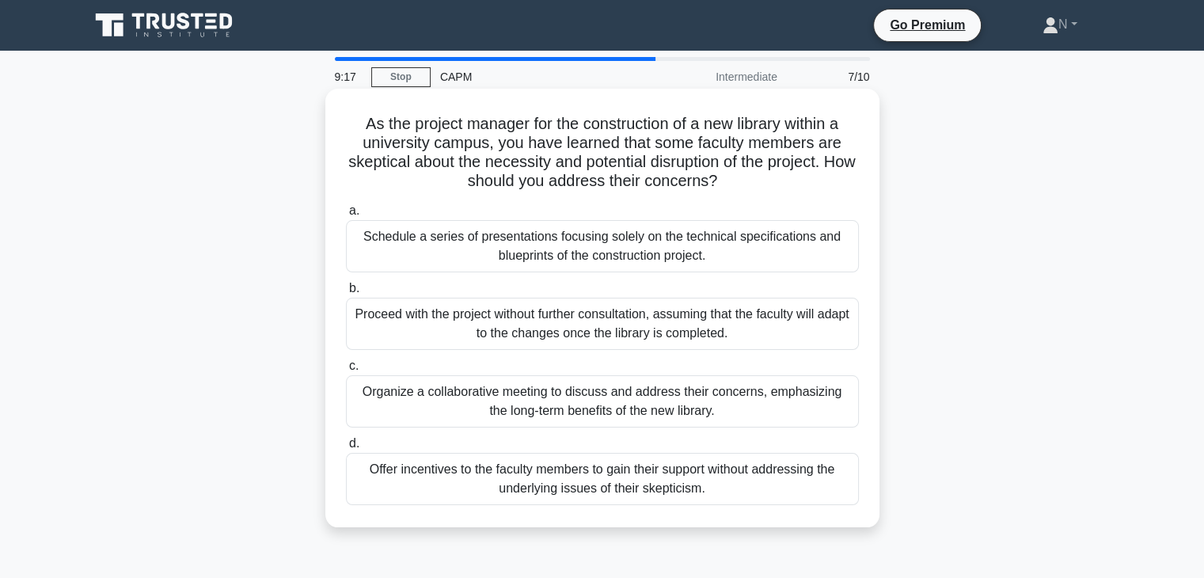
click at [461, 415] on div "Organize a collaborative meeting to discuss and address their concerns, emphasi…" at bounding box center [602, 401] width 513 height 52
click at [346, 371] on input "c. Organize a collaborative meeting to discuss and address their concerns, emph…" at bounding box center [346, 366] width 0 height 10
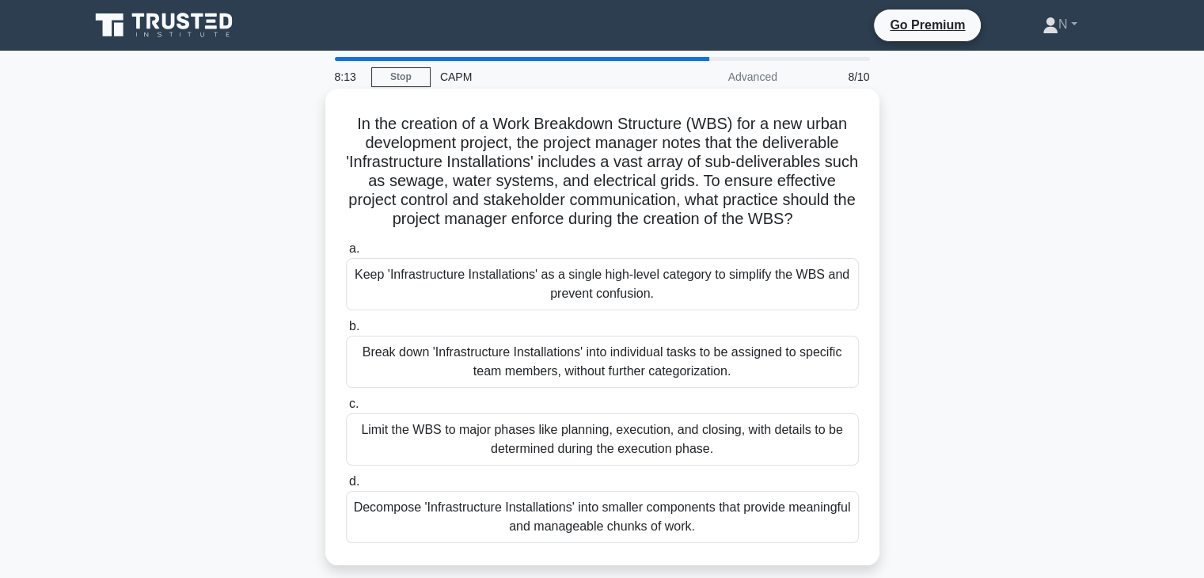
click at [565, 302] on div "Keep 'Infrastructure Installations' as a single high-level category to simplify…" at bounding box center [602, 284] width 513 height 52
click at [346, 254] on input "a. Keep 'Infrastructure Installations' as a single high-level category to simpl…" at bounding box center [346, 249] width 0 height 10
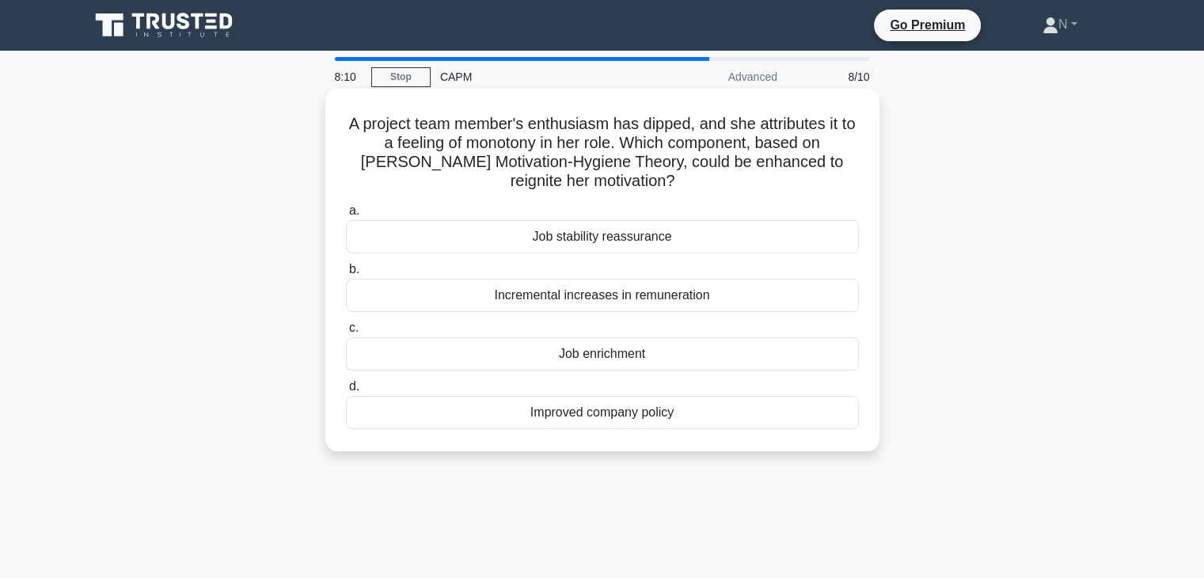
click at [542, 133] on h5 "A project team member's enthusiasm has dipped, and she attributes it to a feeli…" at bounding box center [602, 153] width 516 height 78
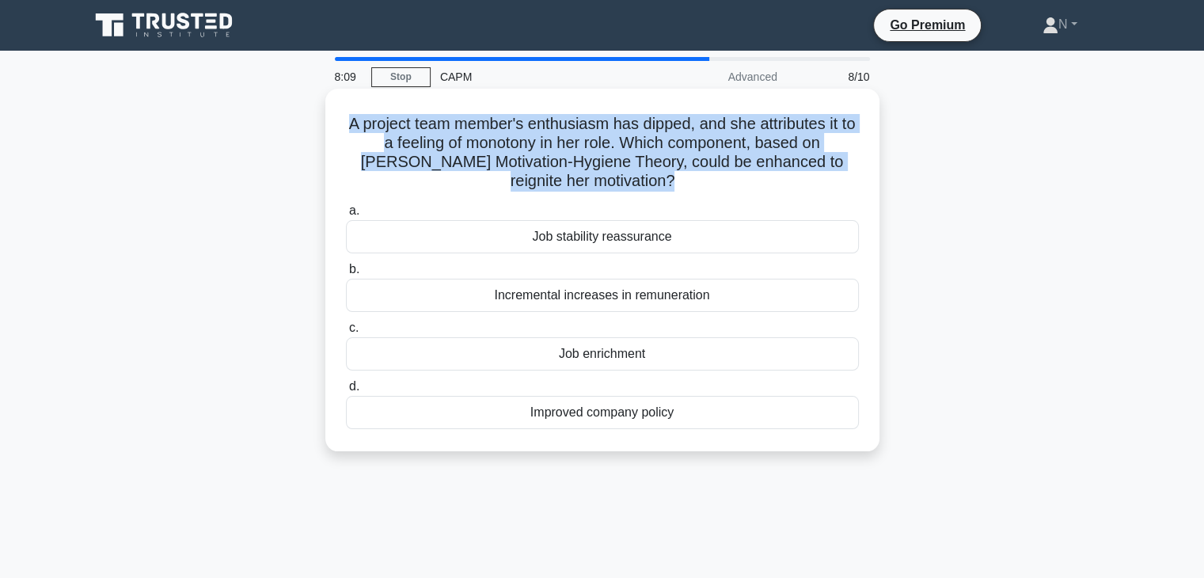
click at [542, 133] on h5 "A project team member's enthusiasm has dipped, and she attributes it to a feeli…" at bounding box center [602, 153] width 516 height 78
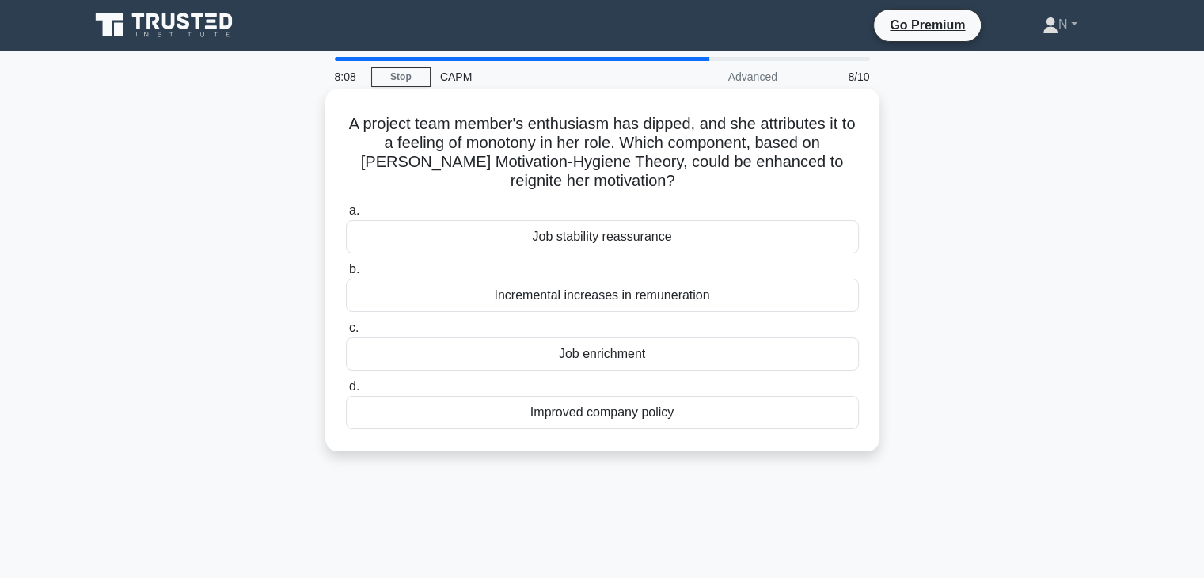
click at [542, 133] on h5 "A project team member's enthusiasm has dipped, and she attributes it to a feeli…" at bounding box center [602, 153] width 516 height 78
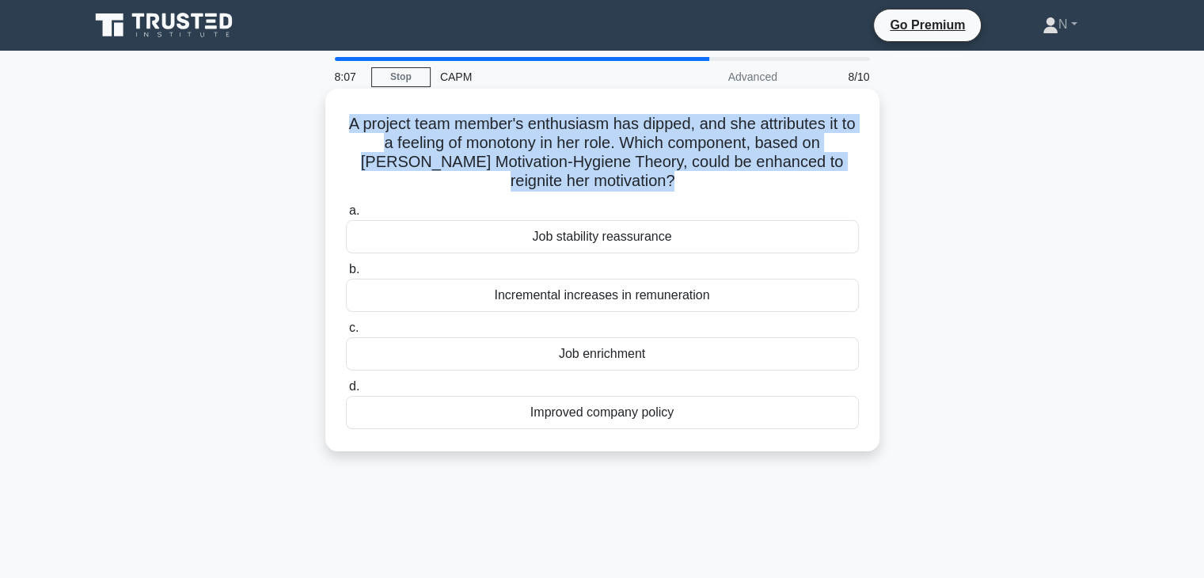
click at [542, 133] on h5 "A project team member's enthusiasm has dipped, and she attributes it to a feeli…" at bounding box center [602, 153] width 516 height 78
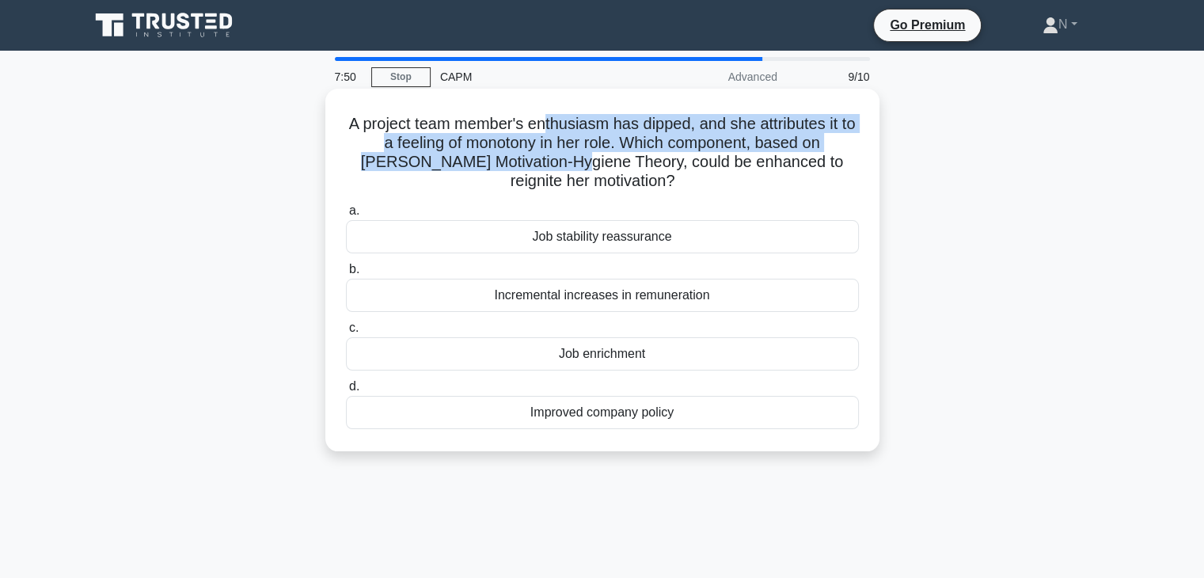
drag, startPoint x: 551, startPoint y: 130, endPoint x: 558, endPoint y: 158, distance: 29.4
click at [558, 158] on h5 "A project team member's enthusiasm has dipped, and she attributes it to a feeli…" at bounding box center [602, 153] width 516 height 78
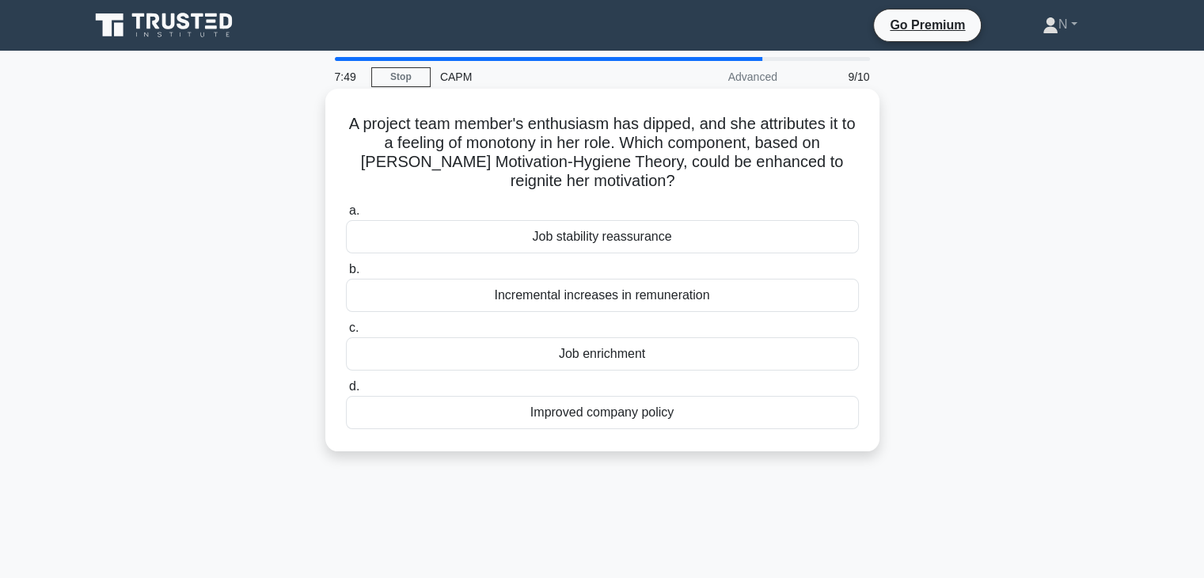
click at [572, 249] on div "Job stability reassurance" at bounding box center [602, 236] width 513 height 33
click at [346, 216] on input "a. Job stability reassurance" at bounding box center [346, 211] width 0 height 10
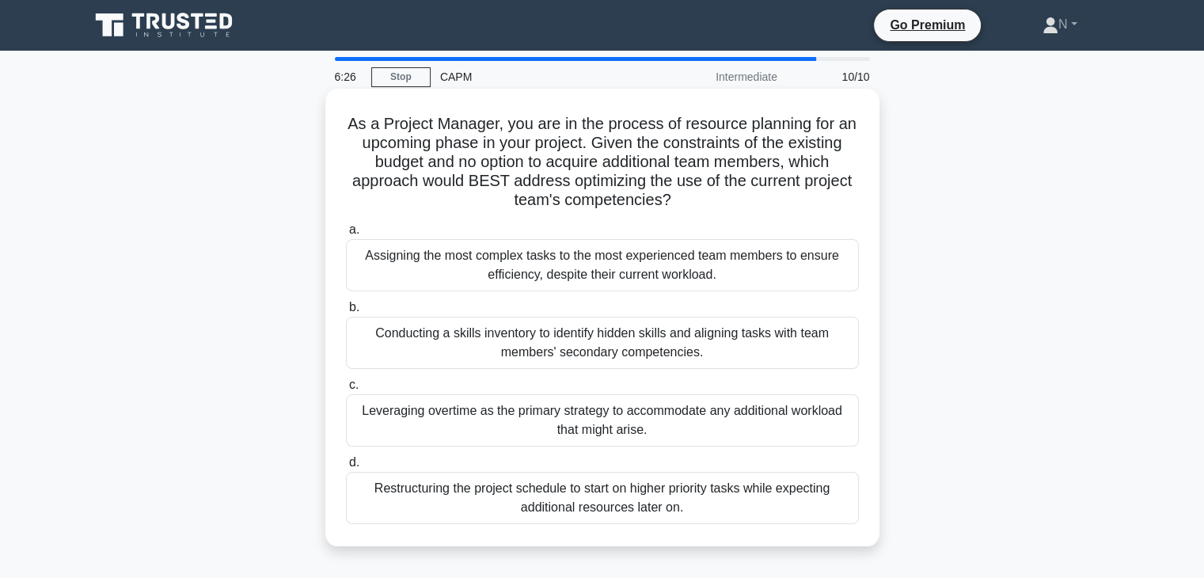
click at [566, 264] on div "Assigning the most complex tasks to the most experienced team members to ensure…" at bounding box center [602, 265] width 513 height 52
click at [346, 235] on input "a. Assigning the most complex tasks to the most experienced team members to ens…" at bounding box center [346, 230] width 0 height 10
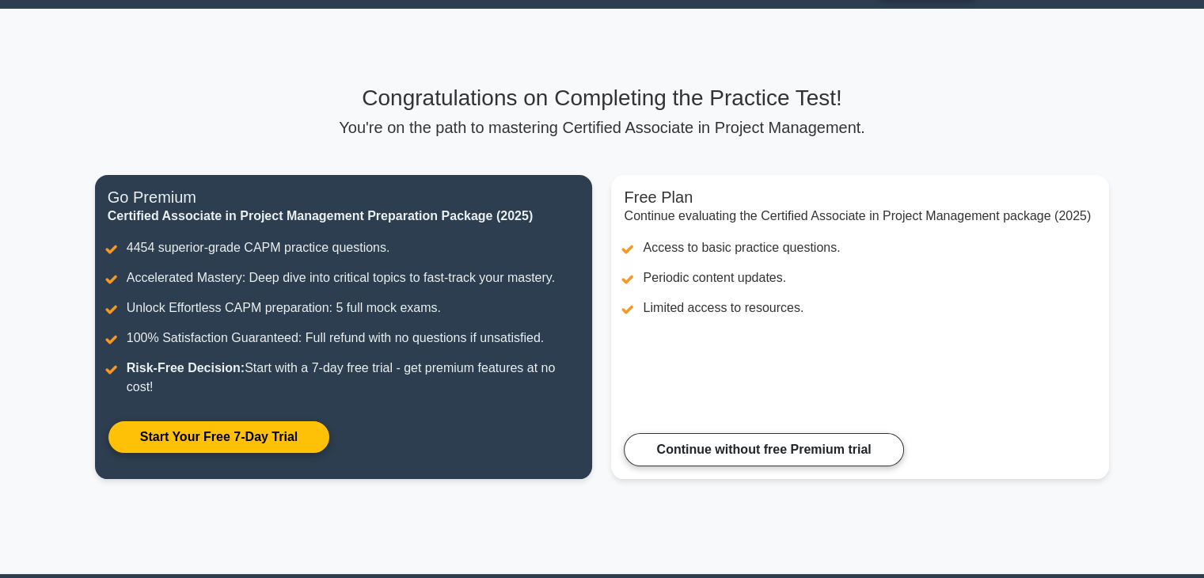
scroll to position [36, 0]
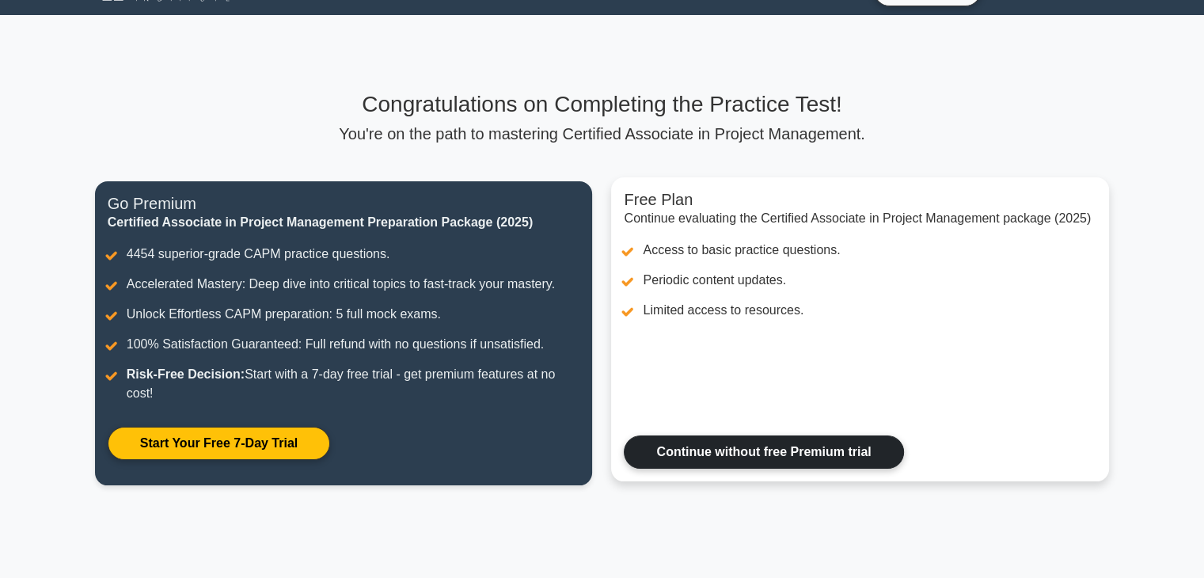
click at [754, 469] on link "Continue without free Premium trial" at bounding box center [764, 452] width 280 height 33
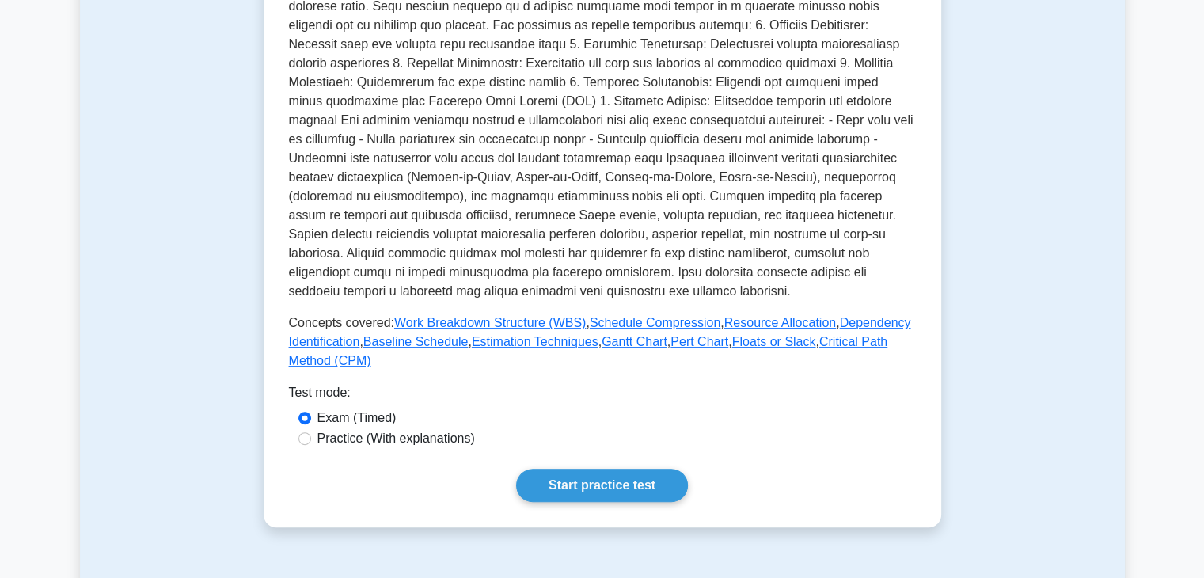
scroll to position [462, 0]
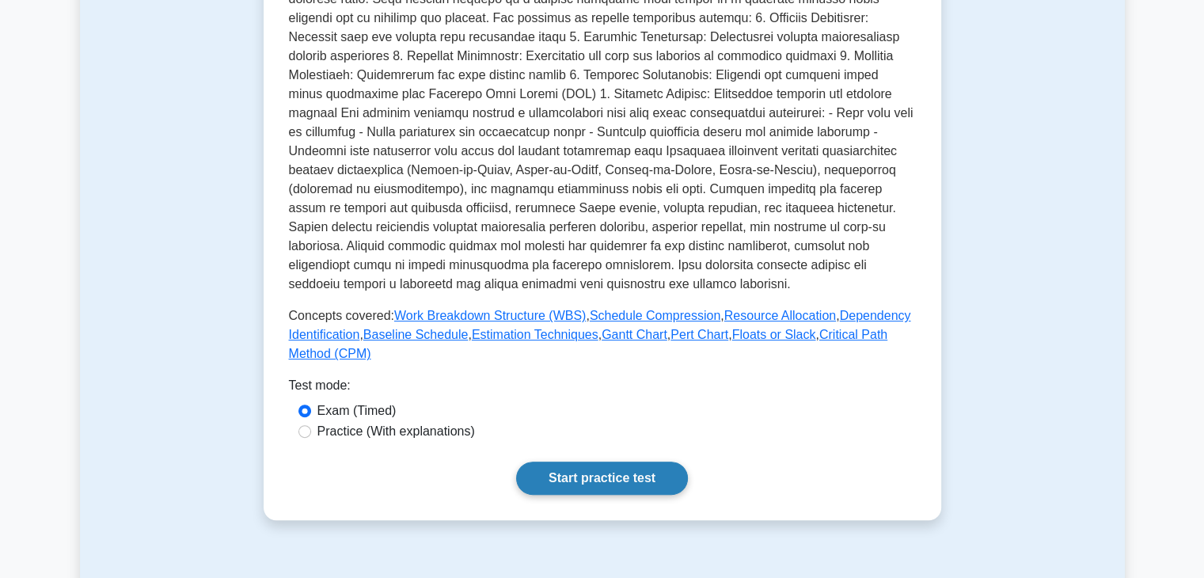
click at [649, 487] on link "Start practice test" at bounding box center [602, 478] width 172 height 33
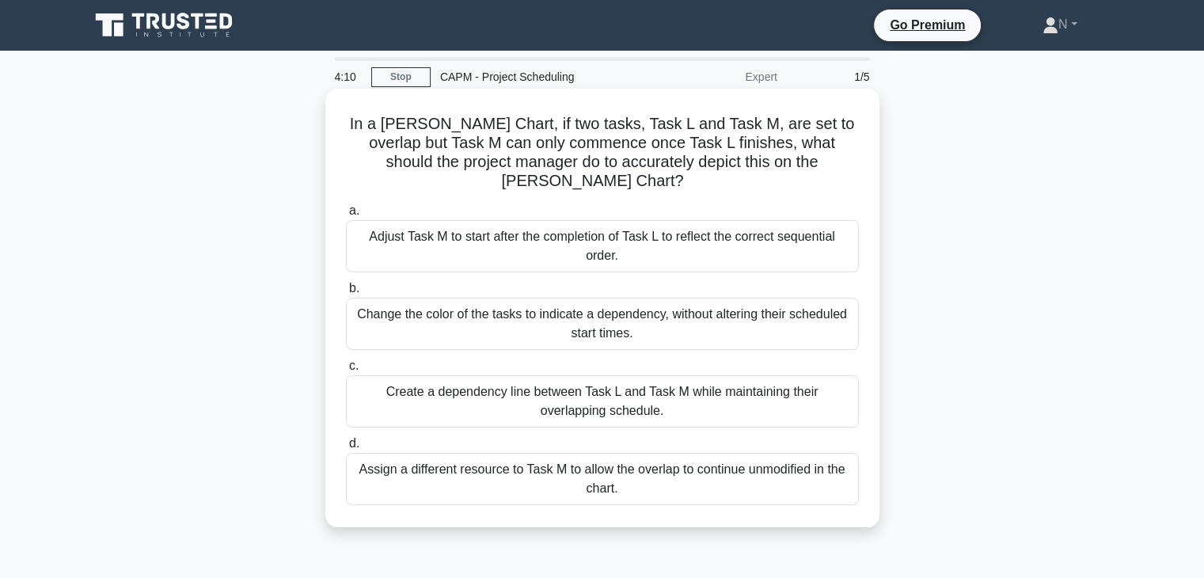
click at [713, 390] on div "Create a dependency line between Task L and Task M while maintaining their over…" at bounding box center [602, 401] width 513 height 52
click at [346, 371] on input "c. Create a dependency line between Task L and Task M while maintaining their o…" at bounding box center [346, 366] width 0 height 10
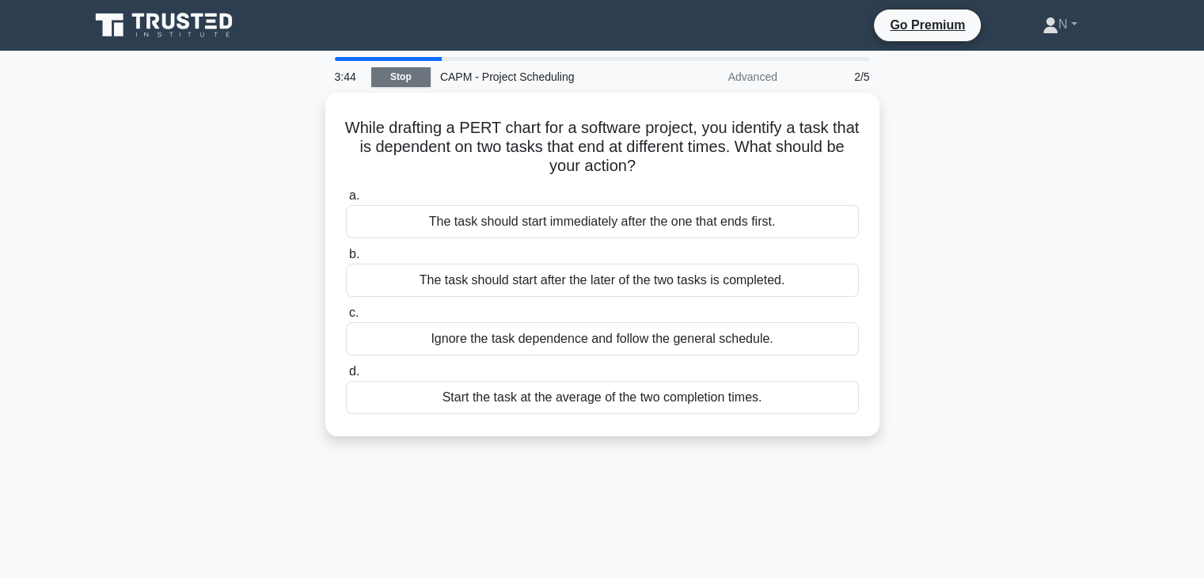
click at [392, 73] on link "Stop" at bounding box center [400, 77] width 59 height 20
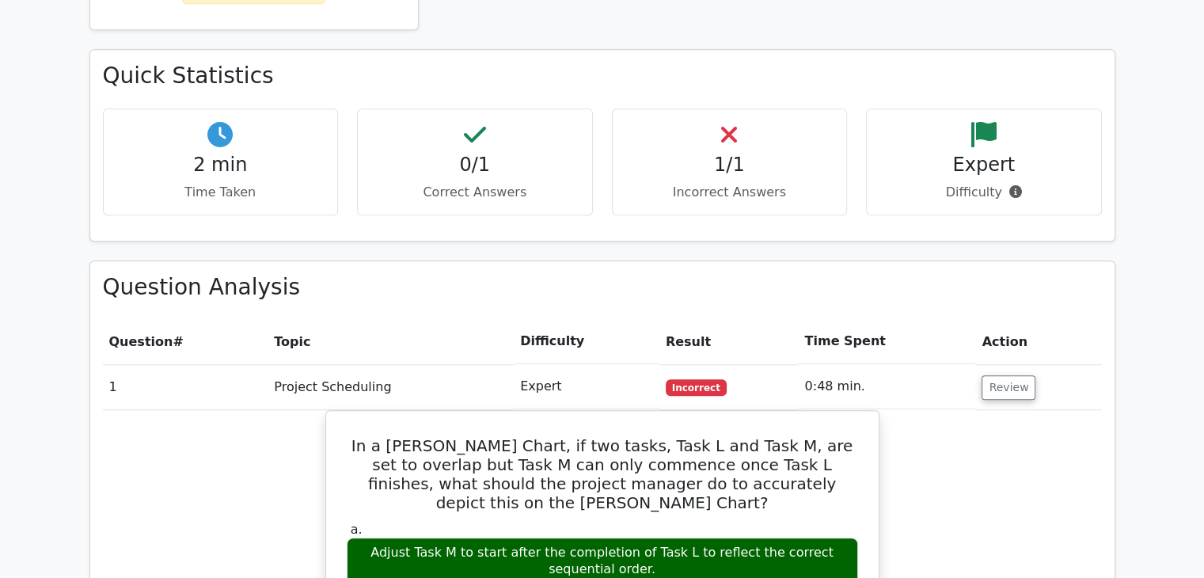
scroll to position [1048, 0]
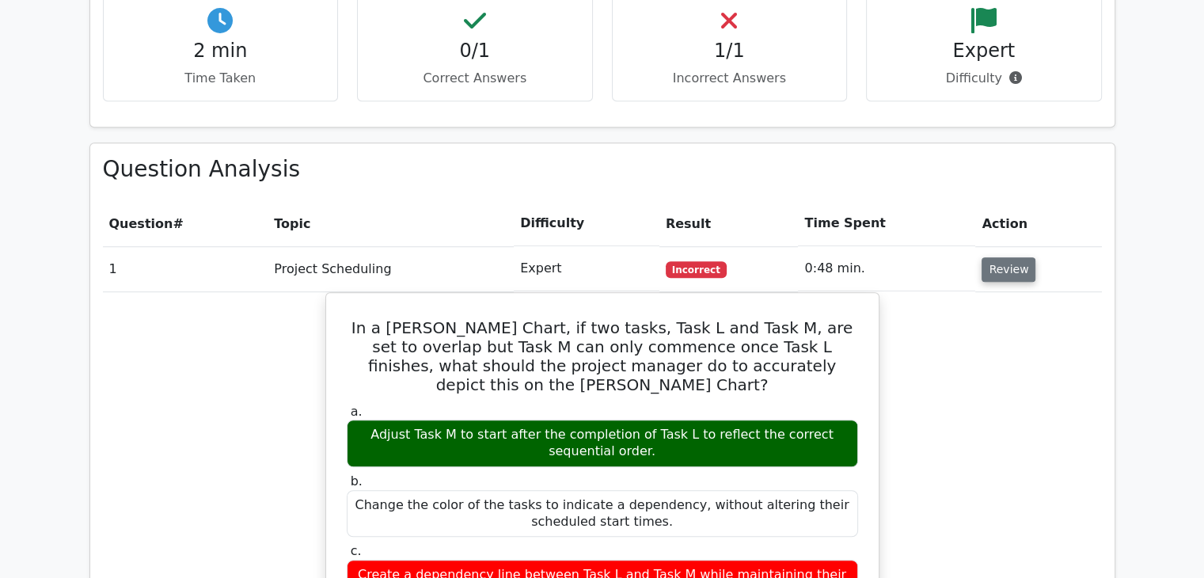
click at [1012, 257] on button "Review" at bounding box center [1009, 269] width 54 height 25
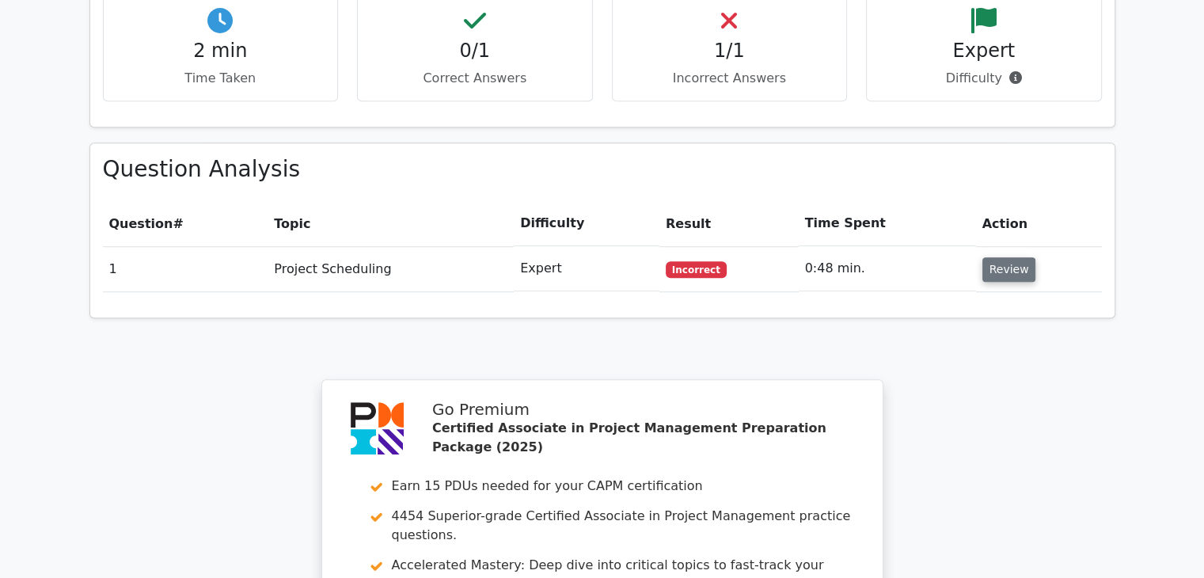
click at [1012, 257] on button "Review" at bounding box center [1010, 269] width 54 height 25
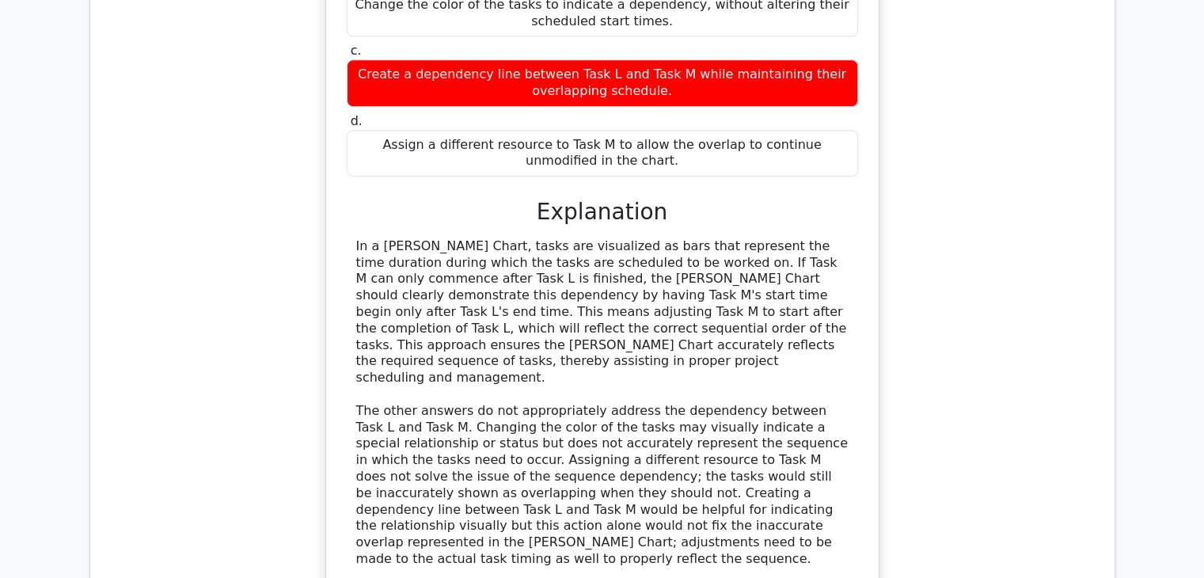
scroll to position [1559, 0]
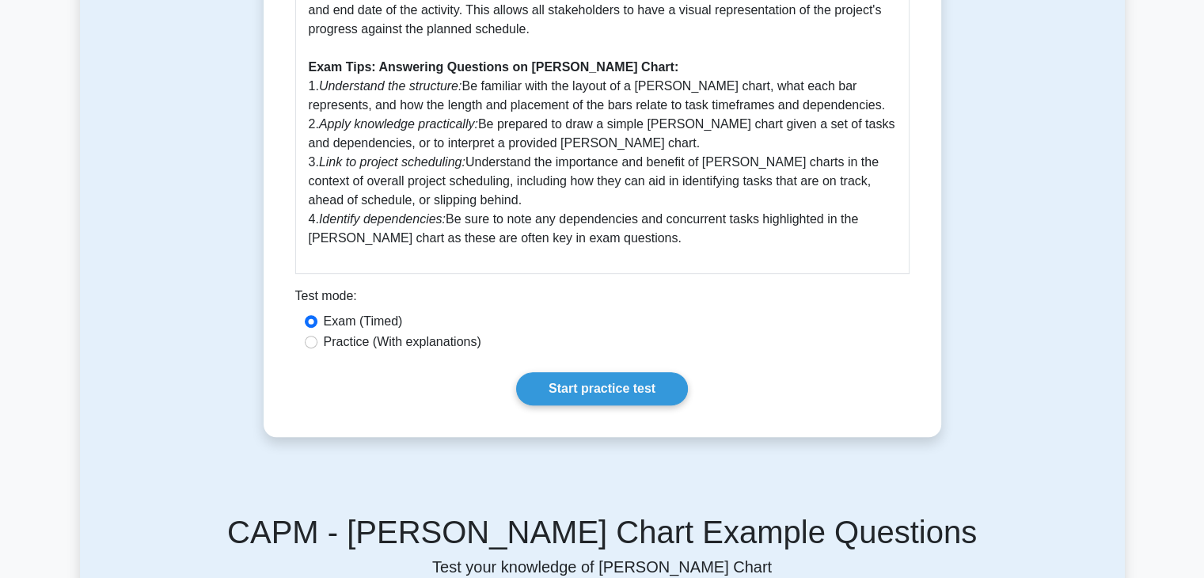
scroll to position [712, 0]
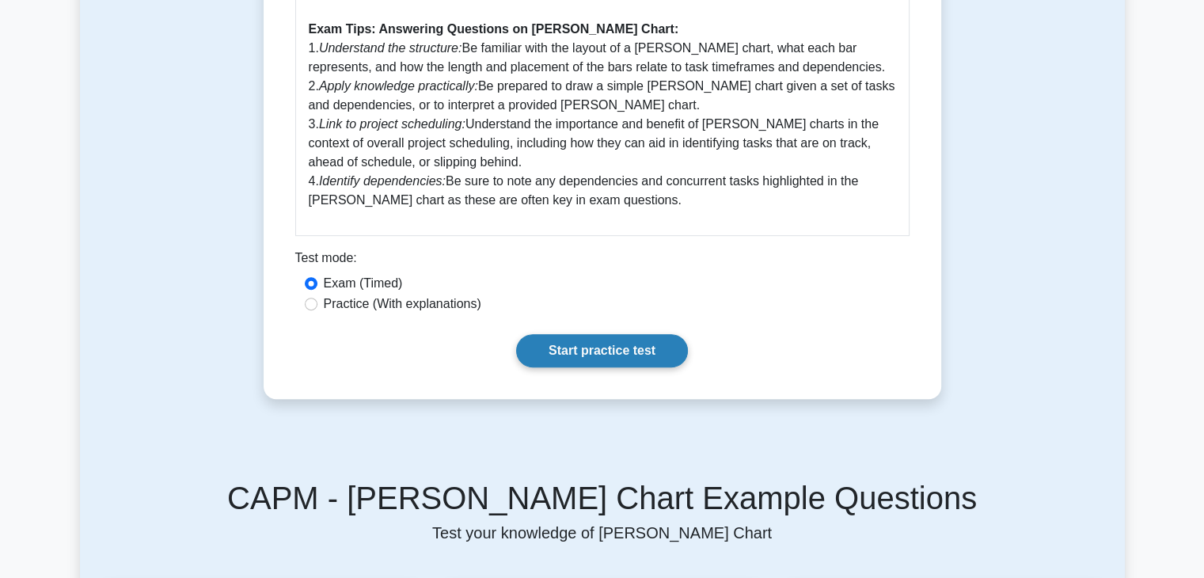
click at [557, 341] on link "Start practice test" at bounding box center [602, 350] width 172 height 33
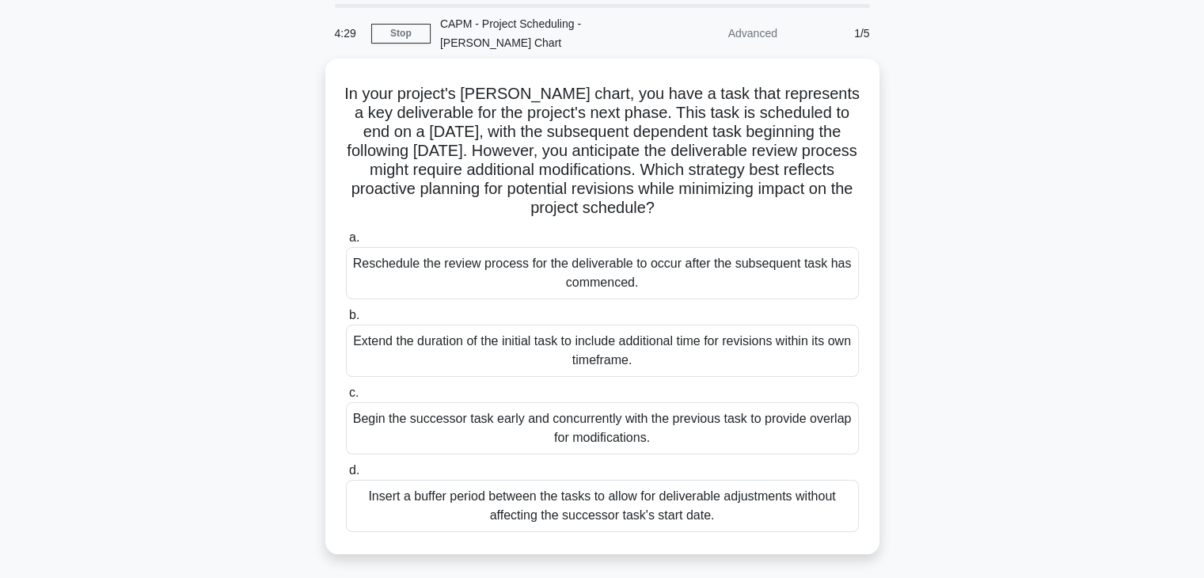
scroll to position [54, 0]
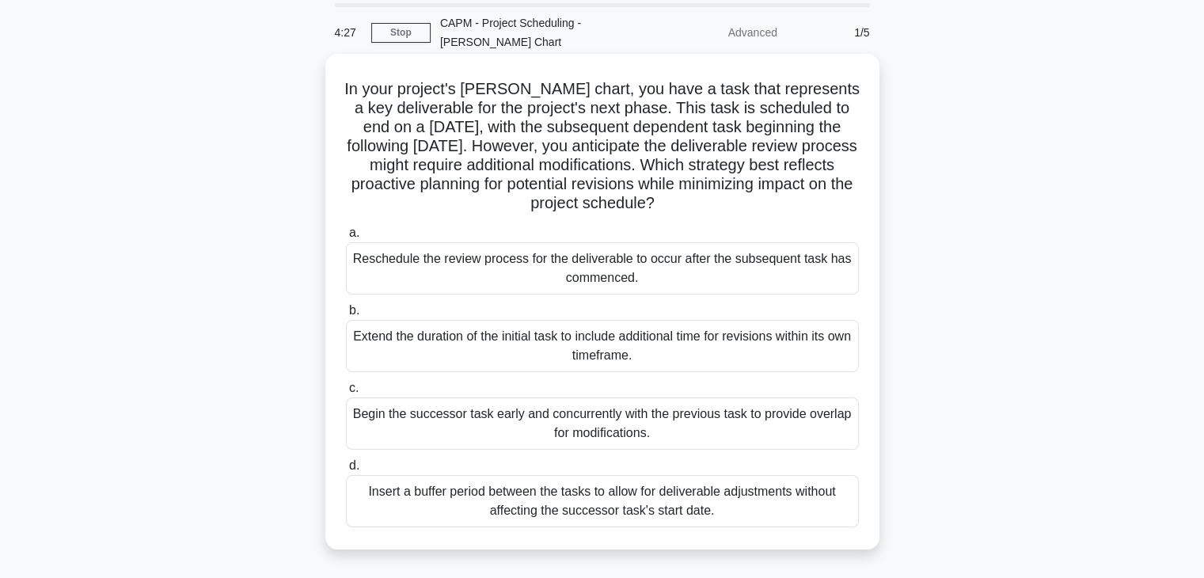
click at [801, 322] on div "Extend the duration of the initial task to include additional time for revision…" at bounding box center [602, 346] width 513 height 52
click at [346, 316] on input "b. Extend the duration of the initial task to include additional time for revis…" at bounding box center [346, 311] width 0 height 10
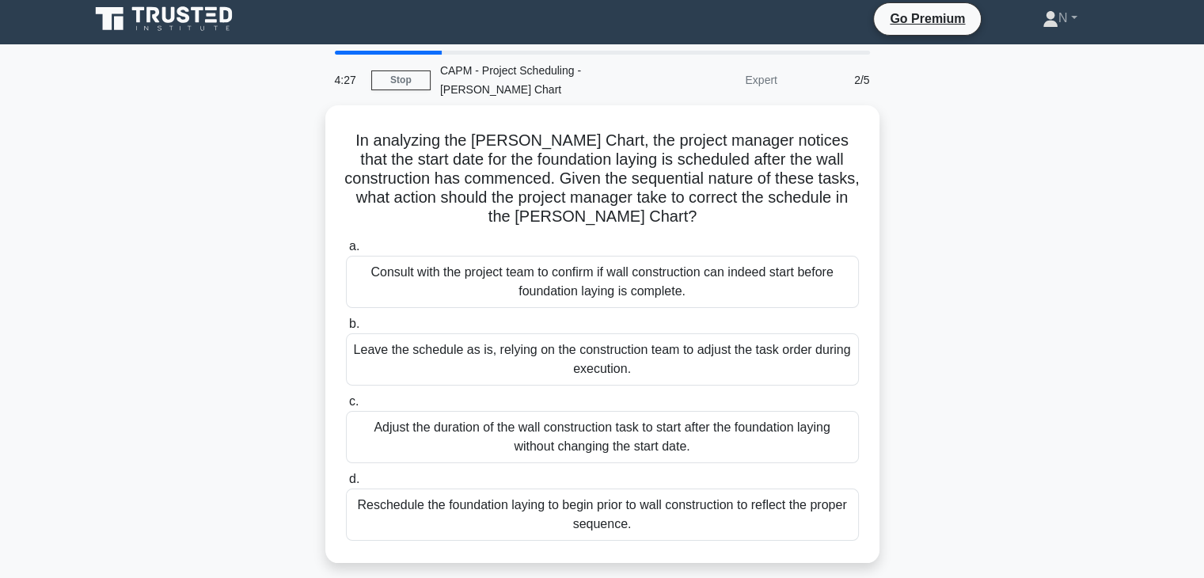
scroll to position [0, 0]
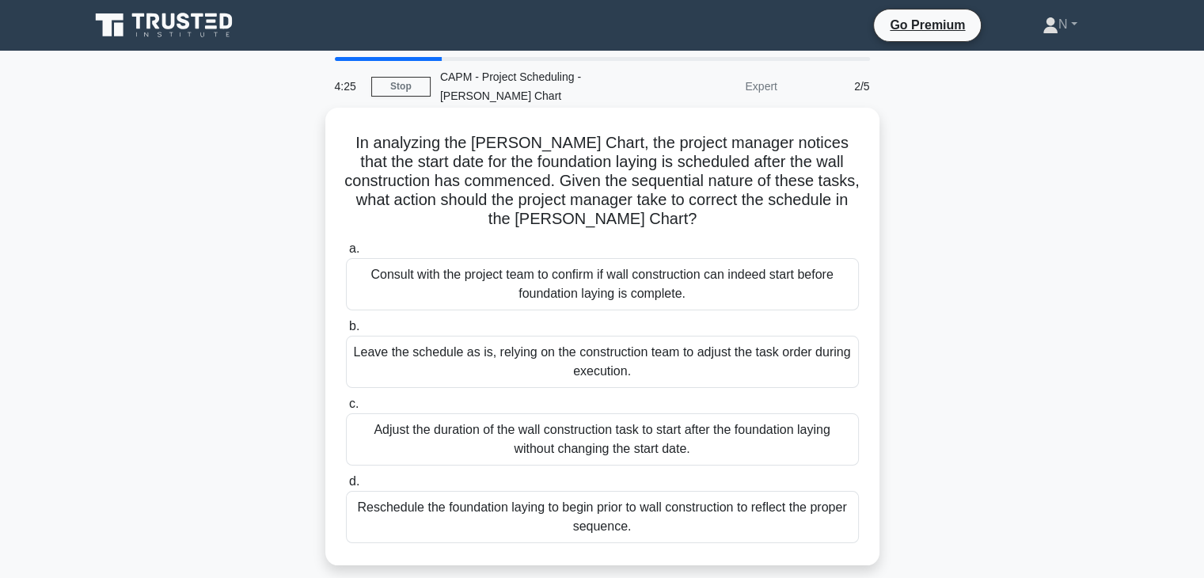
click at [801, 289] on div "Consult with the project team to confirm if wall construction can indeed start …" at bounding box center [602, 284] width 513 height 52
click at [346, 254] on input "a. Consult with the project team to confirm if wall construction can indeed sta…" at bounding box center [346, 249] width 0 height 10
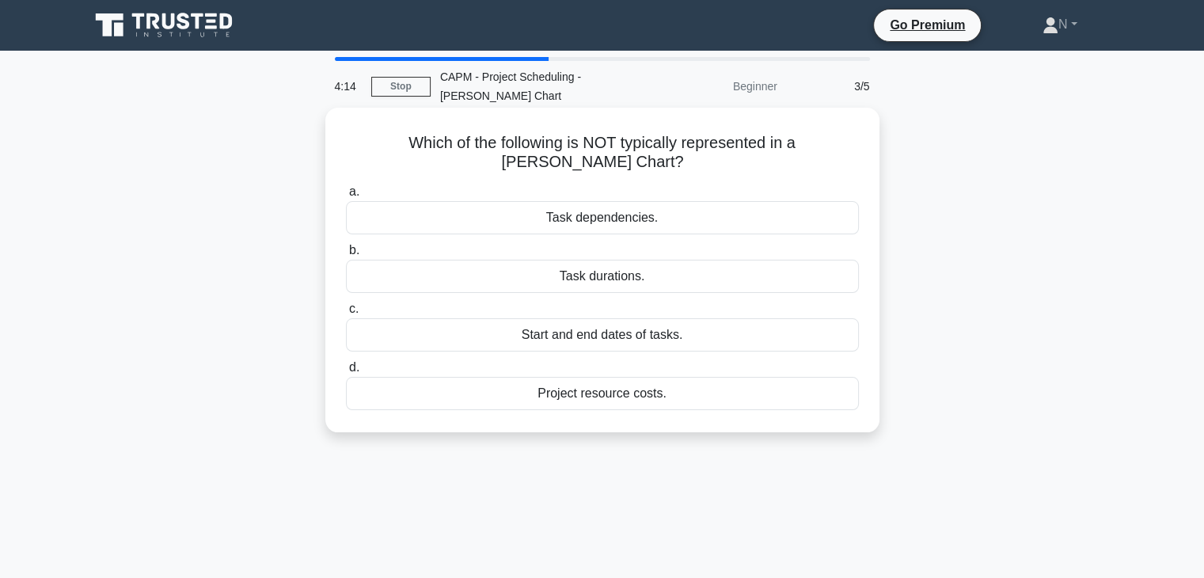
click at [739, 377] on div "Project resource costs." at bounding box center [602, 393] width 513 height 33
click at [346, 366] on input "d. Project resource costs." at bounding box center [346, 368] width 0 height 10
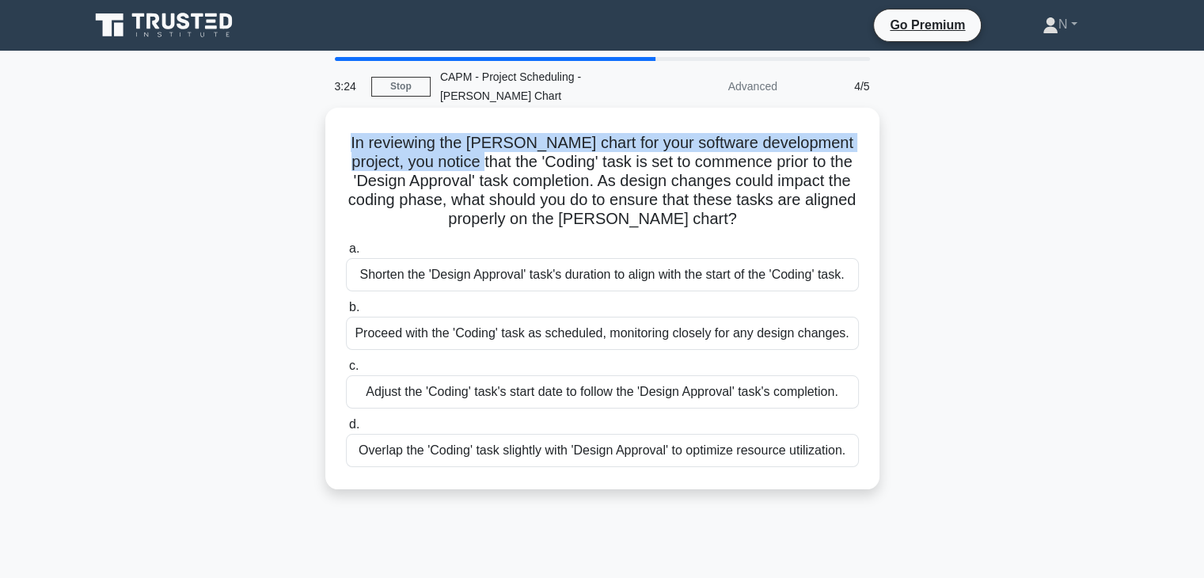
drag, startPoint x: 358, startPoint y: 125, endPoint x: 508, endPoint y: 134, distance: 149.9
click at [508, 134] on h5 "In reviewing the Gantt chart for your software development project, you notice …" at bounding box center [602, 181] width 516 height 97
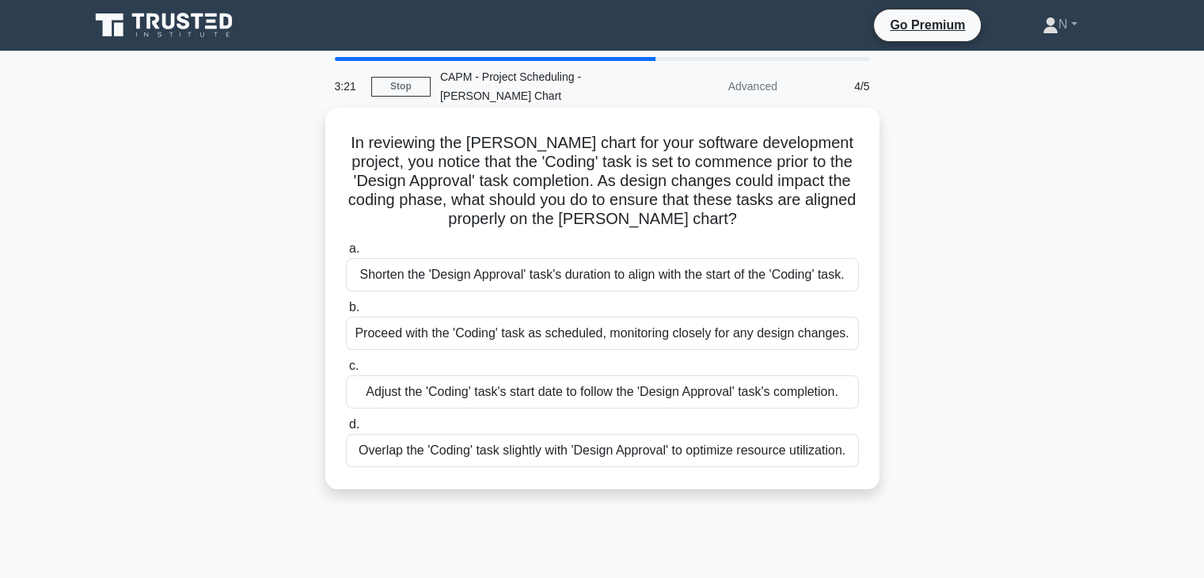
click at [595, 163] on h5 "In reviewing the Gantt chart for your software development project, you notice …" at bounding box center [602, 181] width 516 height 97
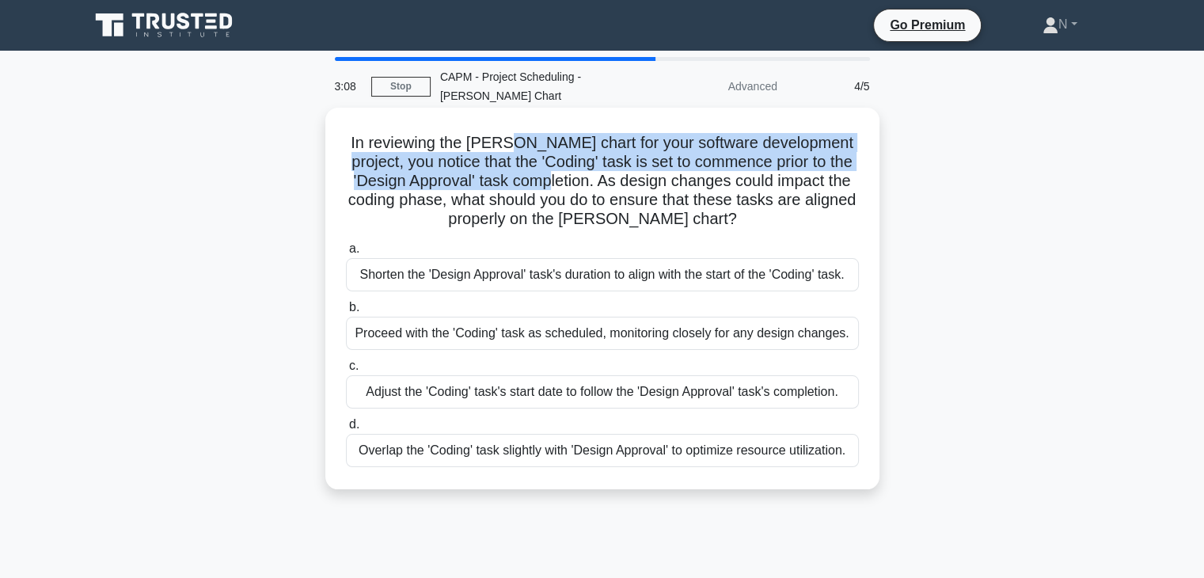
drag, startPoint x: 595, startPoint y: 163, endPoint x: 517, endPoint y: 122, distance: 88.6
click at [517, 133] on h5 "In reviewing the Gantt chart for your software development project, you notice …" at bounding box center [602, 181] width 516 height 97
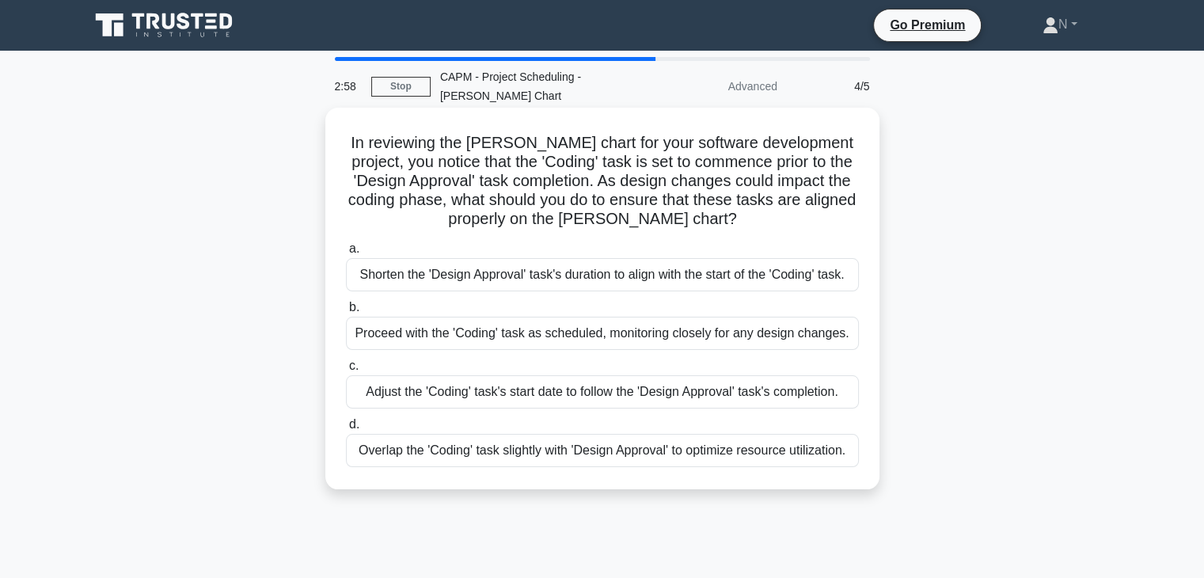
click at [421, 324] on div "Proceed with the 'Coding' task as scheduled, monitoring closely for any design …" at bounding box center [602, 333] width 513 height 33
click at [346, 313] on input "b. Proceed with the 'Coding' task as scheduled, monitoring closely for any desi…" at bounding box center [346, 307] width 0 height 10
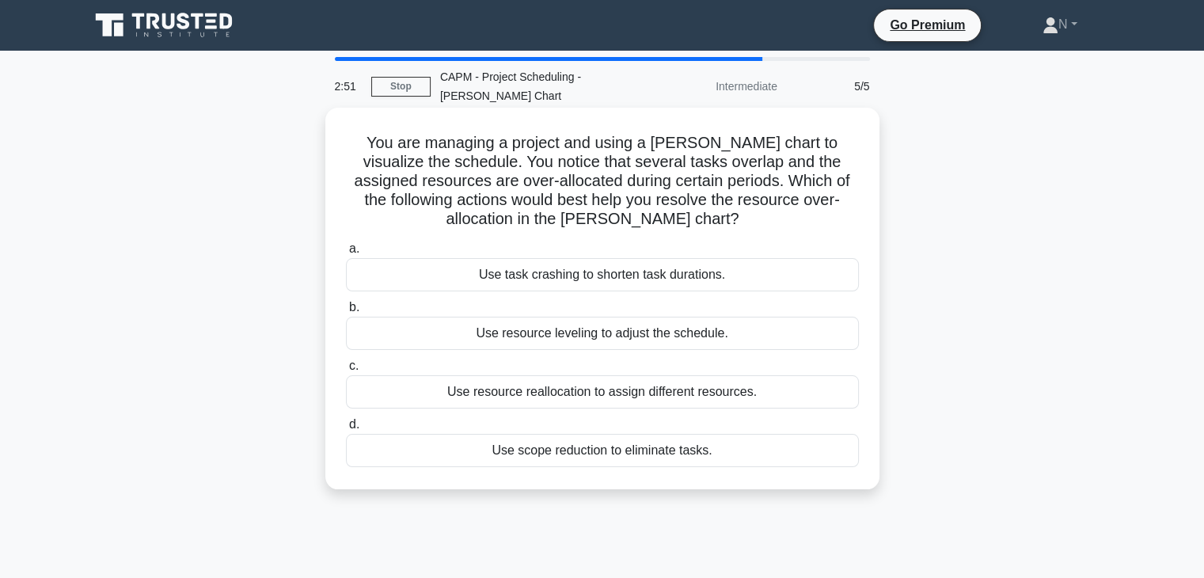
click at [530, 162] on h5 "You are managing a project and using a Gantt chart to visualize the schedule. Y…" at bounding box center [602, 181] width 516 height 97
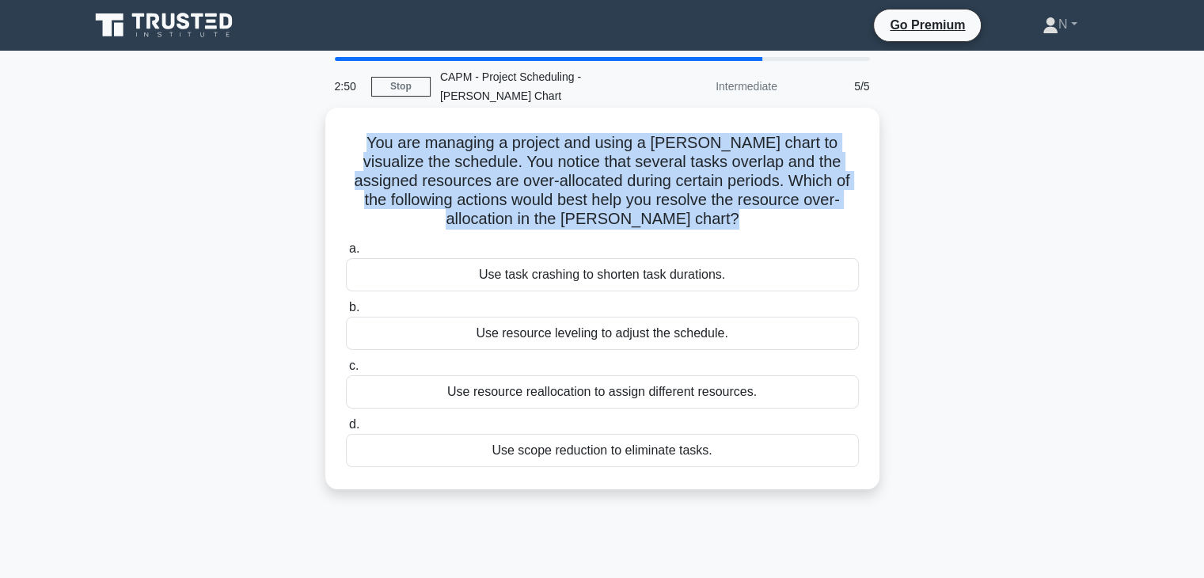
click at [530, 162] on h5 "You are managing a project and using a Gantt chart to visualize the schedule. Y…" at bounding box center [602, 181] width 516 height 97
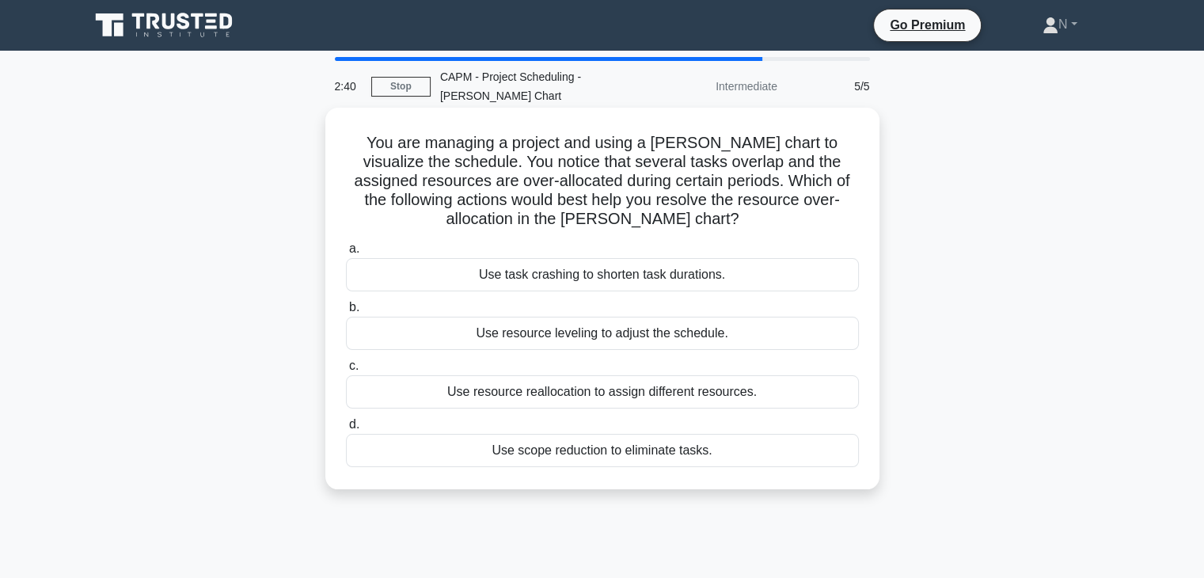
click at [479, 258] on div "Use task crashing to shorten task durations." at bounding box center [602, 274] width 513 height 33
click at [346, 254] on input "a. Use task crashing to shorten task durations." at bounding box center [346, 249] width 0 height 10
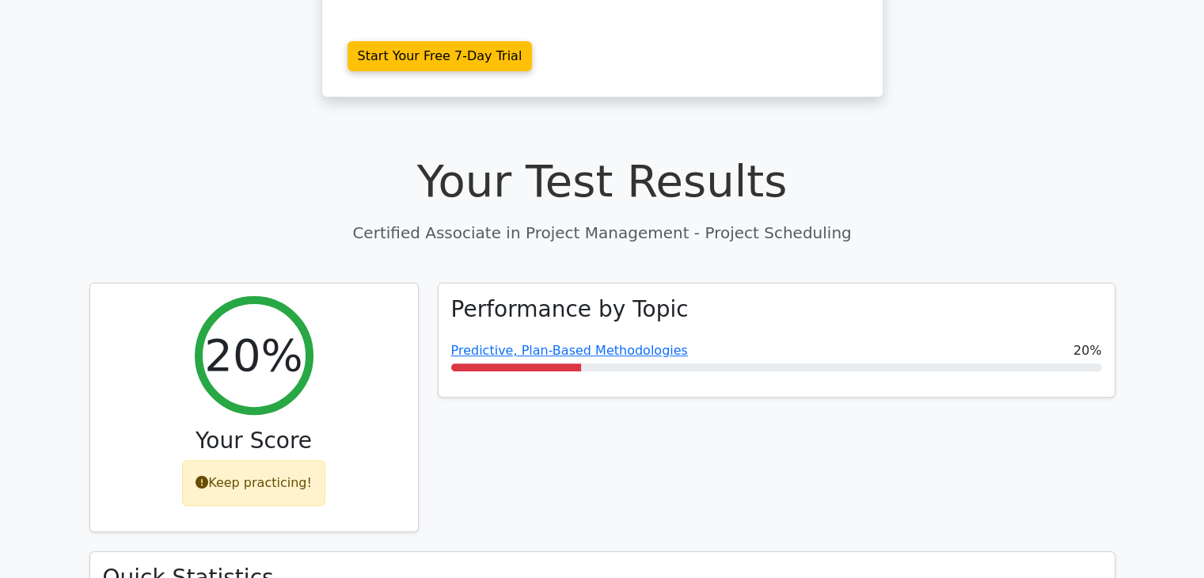
scroll to position [771, 0]
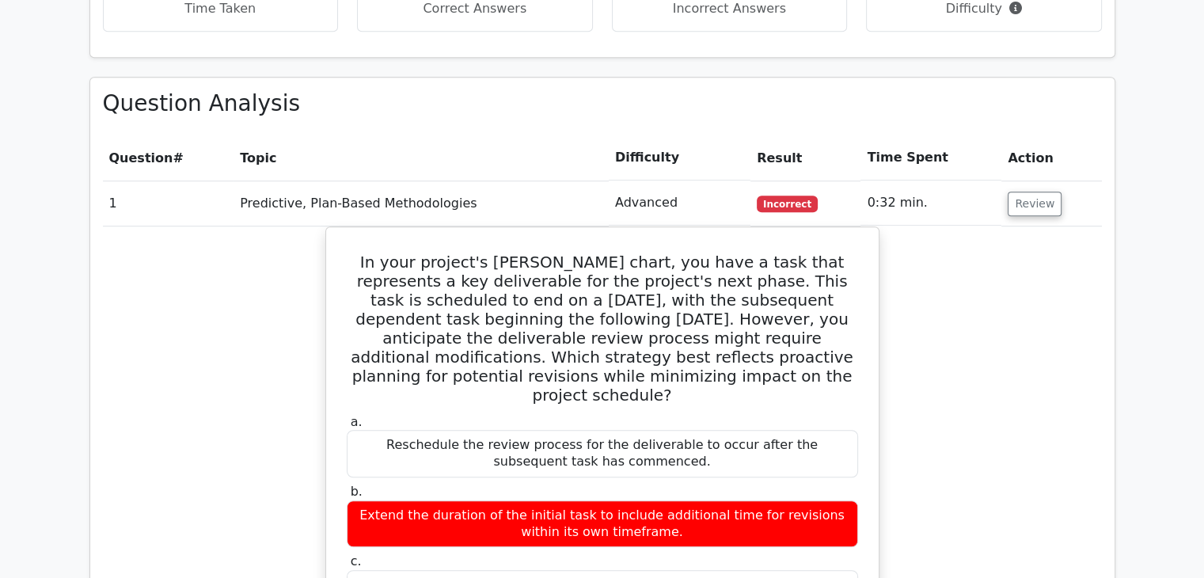
scroll to position [1121, 0]
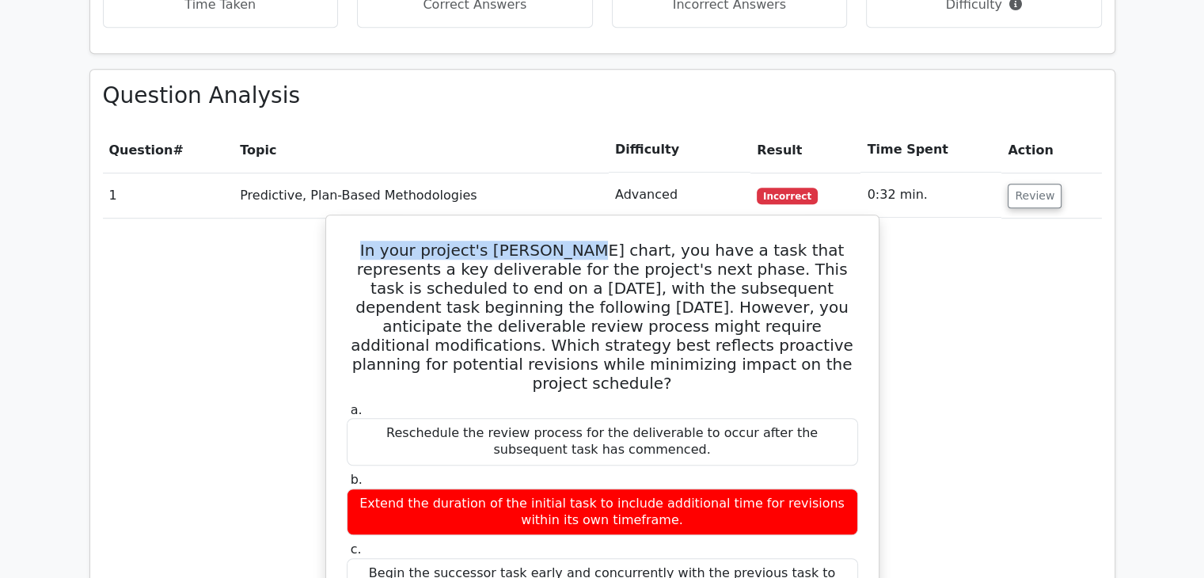
drag, startPoint x: 364, startPoint y: 172, endPoint x: 564, endPoint y: 143, distance: 201.6
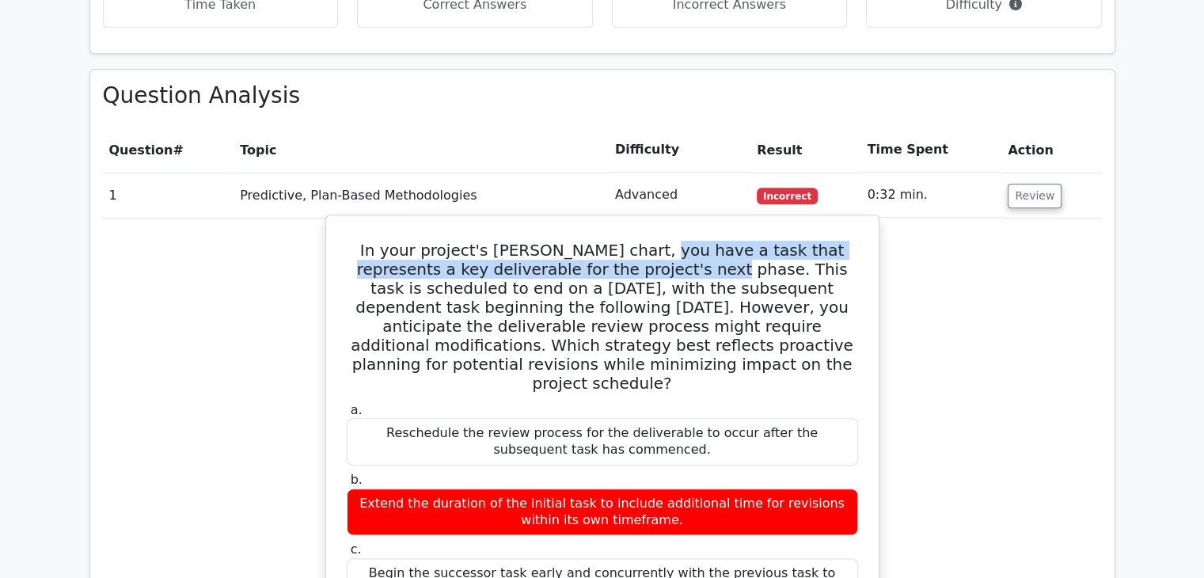
click at [641, 241] on h5 "In your project's [PERSON_NAME] chart, you have a task that represents a key de…" at bounding box center [602, 317] width 515 height 152
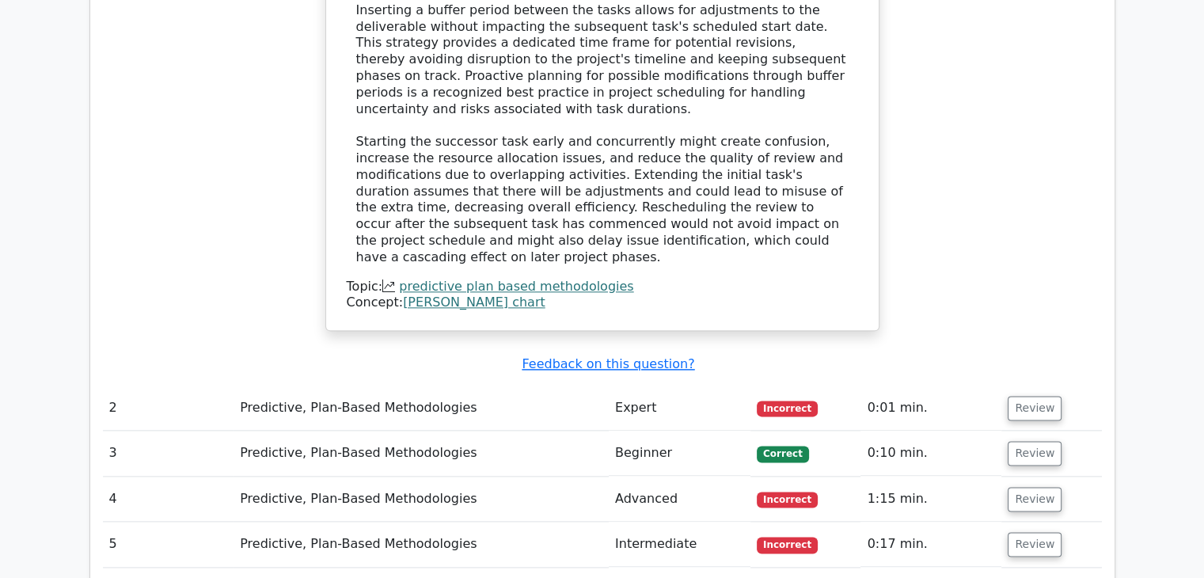
scroll to position [1860, 0]
click at [1015, 396] on button "Review" at bounding box center [1035, 408] width 54 height 25
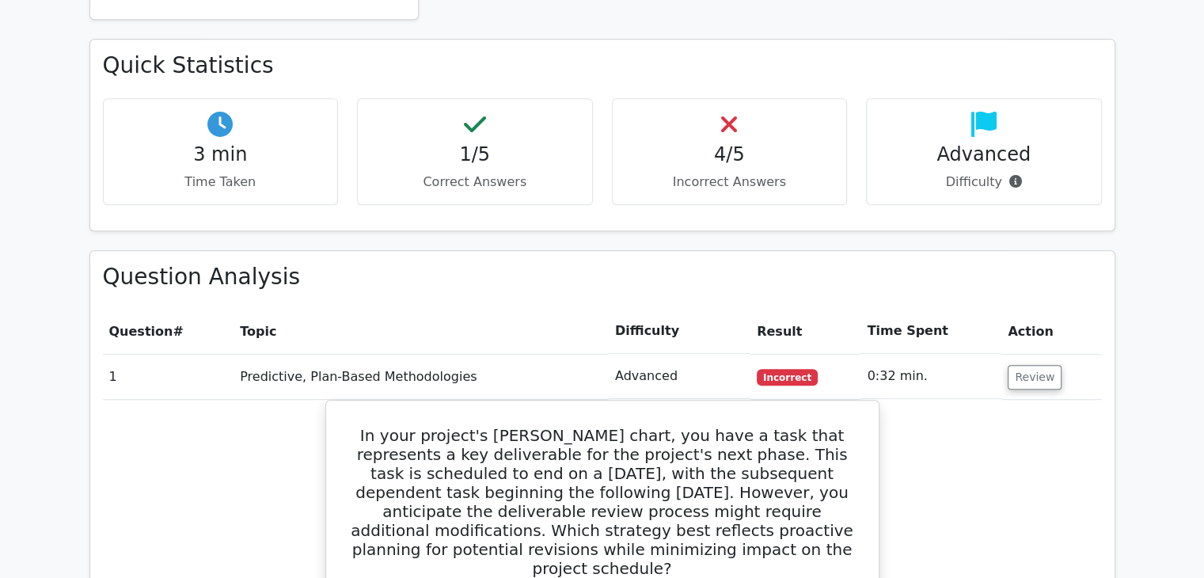
scroll to position [933, 0]
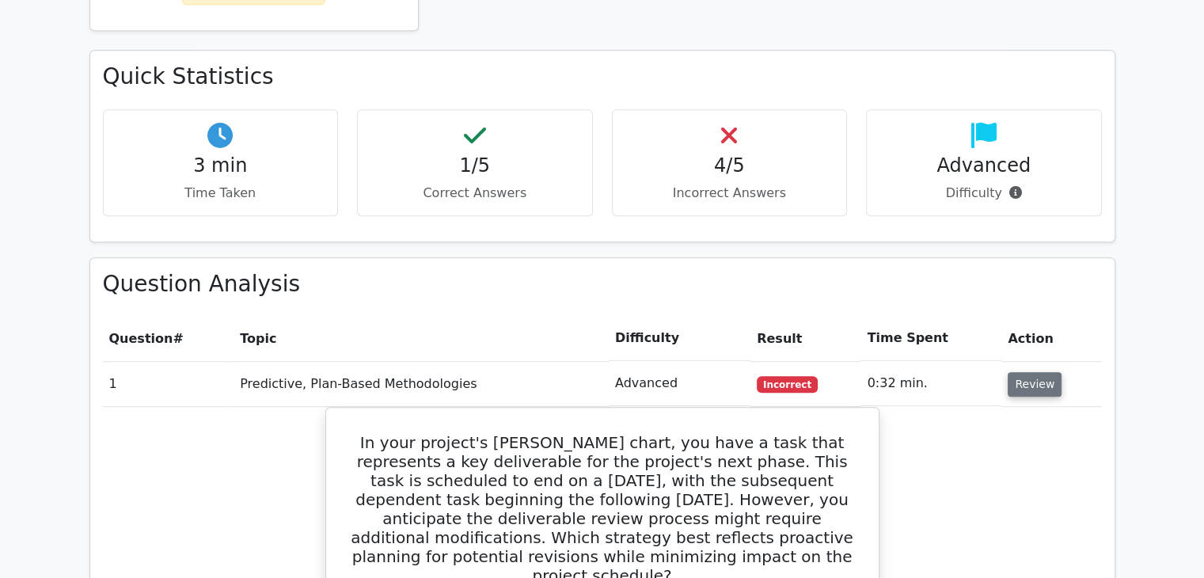
click at [1020, 372] on button "Review" at bounding box center [1035, 384] width 54 height 25
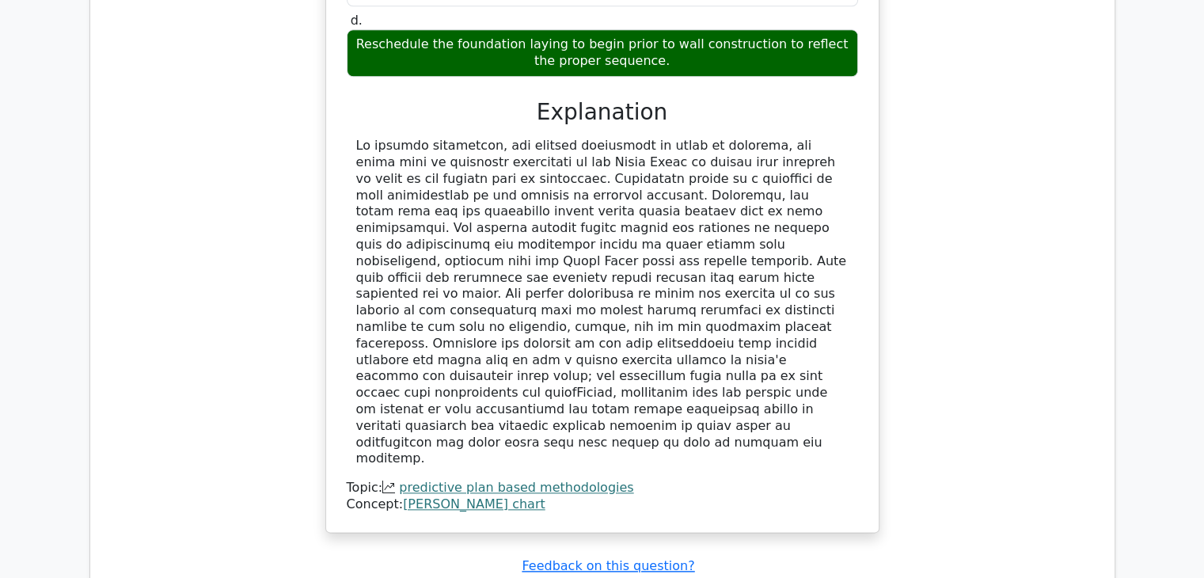
scroll to position [1732, 0]
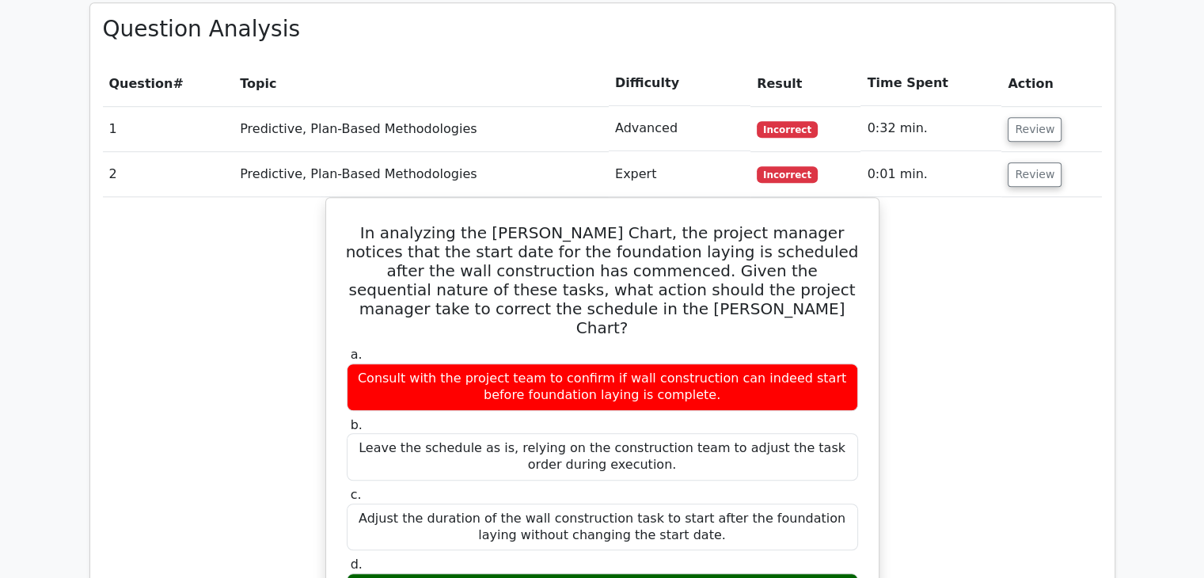
scroll to position [1178, 0]
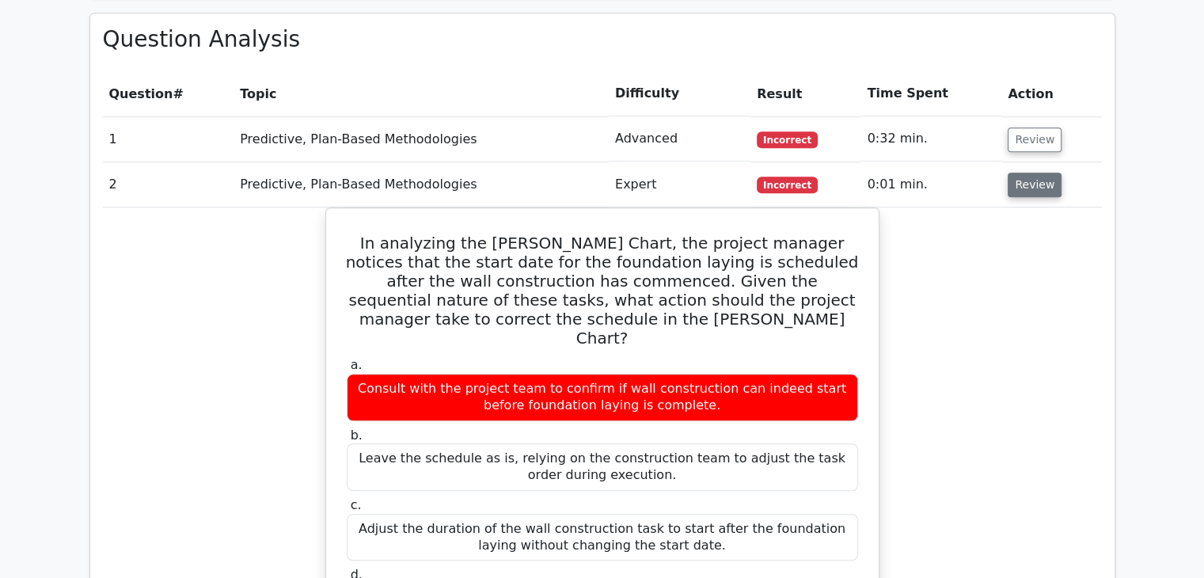
click at [1044, 173] on button "Review" at bounding box center [1035, 185] width 54 height 25
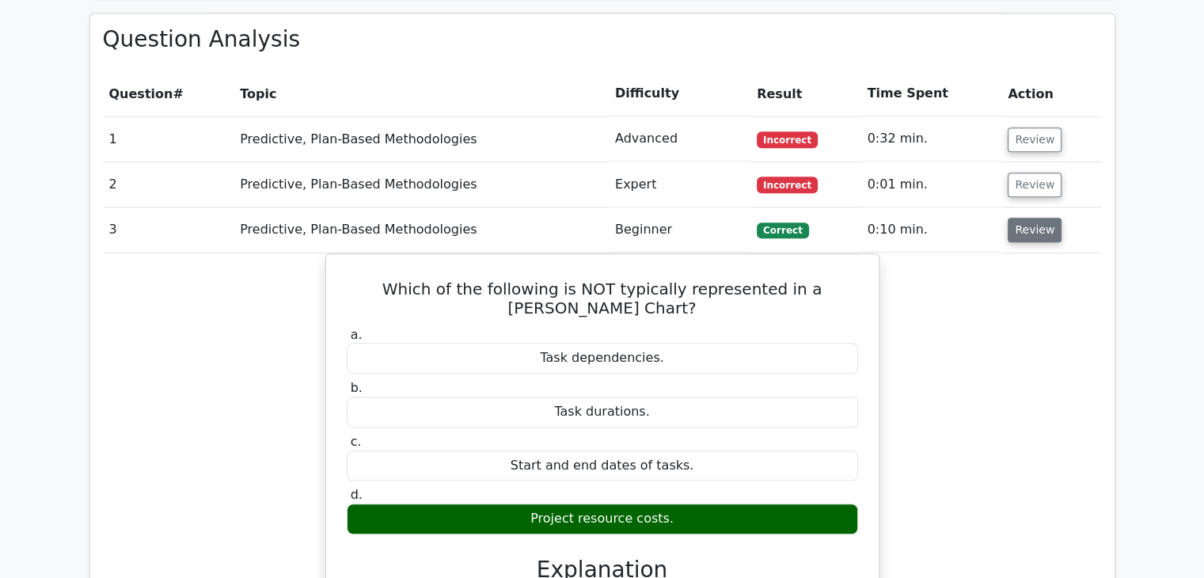
click at [1043, 218] on button "Review" at bounding box center [1035, 230] width 54 height 25
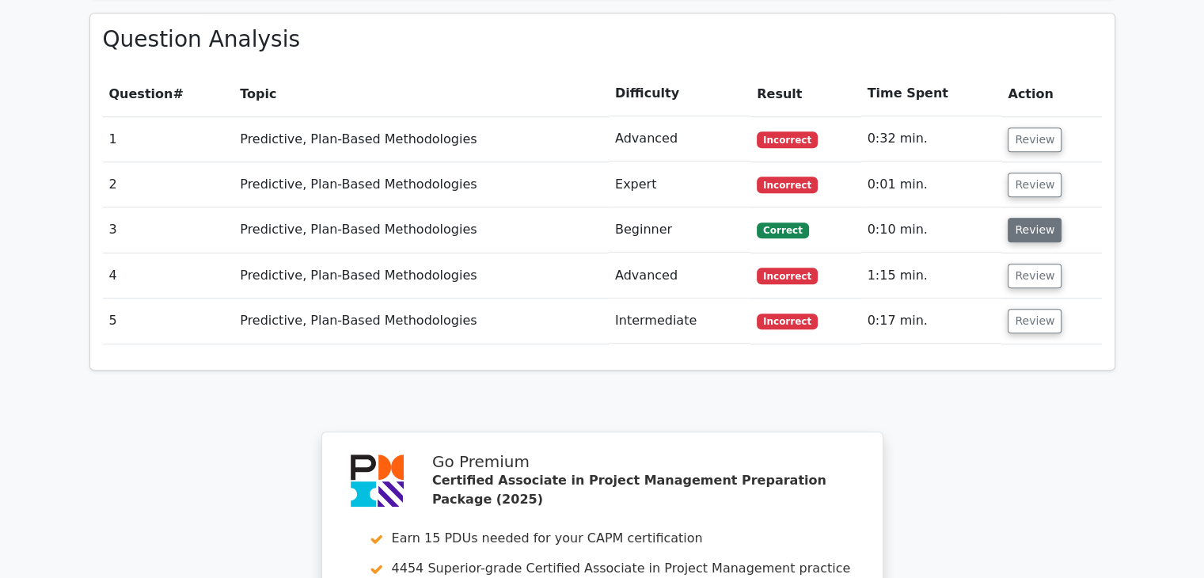
click at [1043, 218] on button "Review" at bounding box center [1035, 230] width 54 height 25
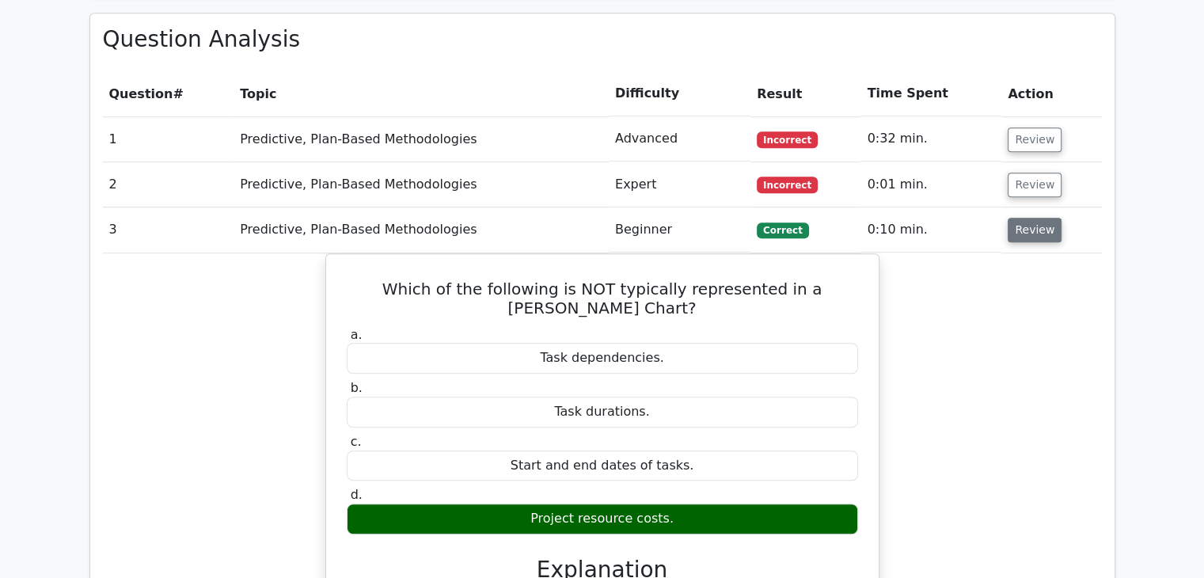
click at [1043, 218] on button "Review" at bounding box center [1035, 230] width 54 height 25
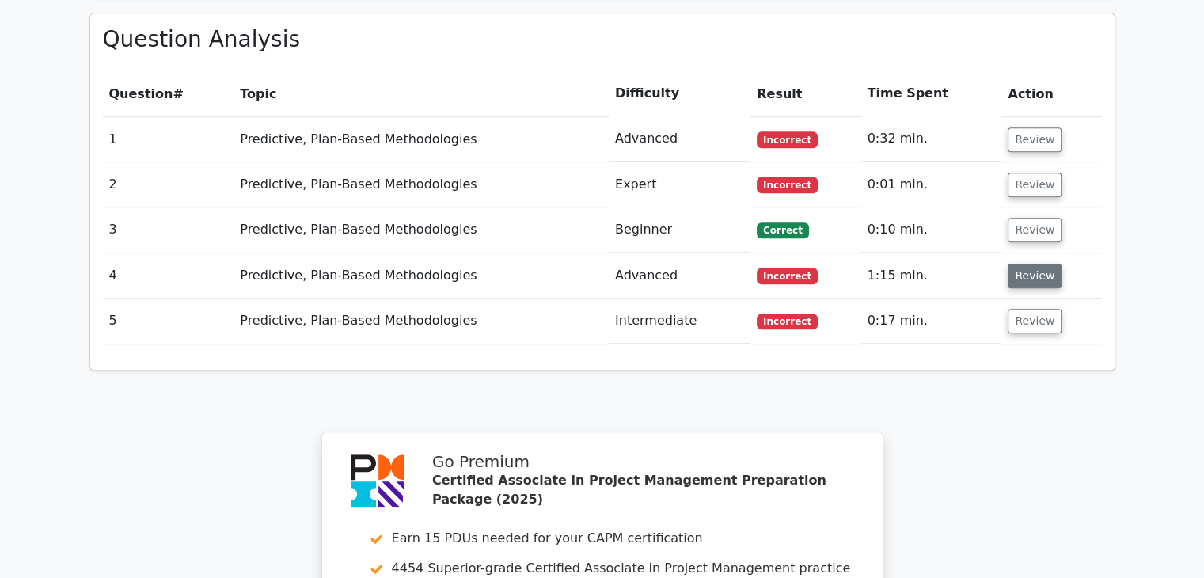
click at [1029, 264] on button "Review" at bounding box center [1035, 276] width 54 height 25
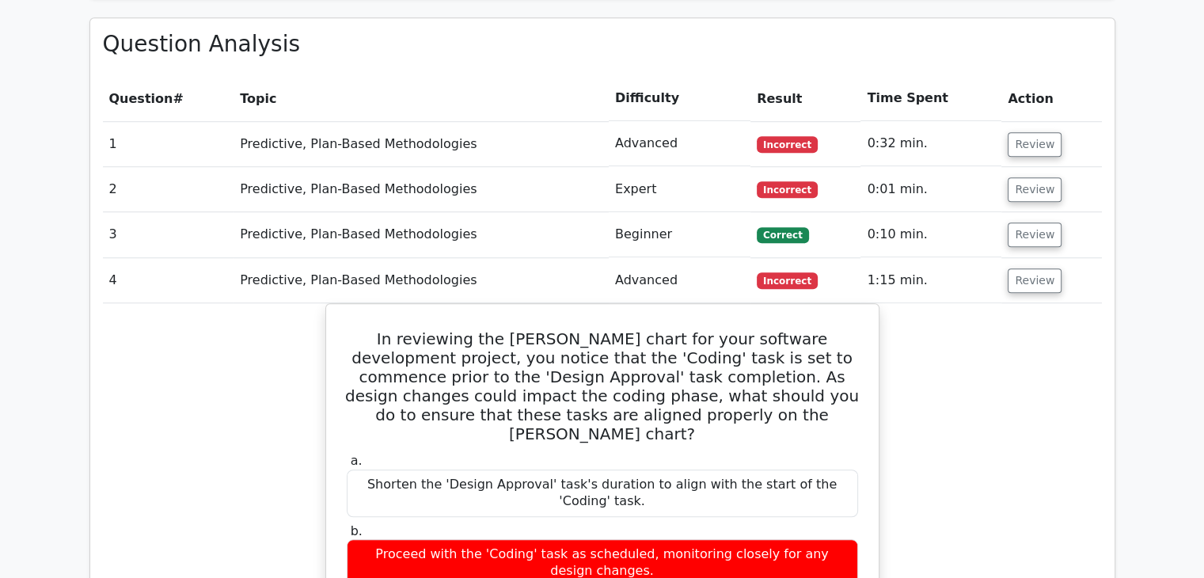
scroll to position [1180, 0]
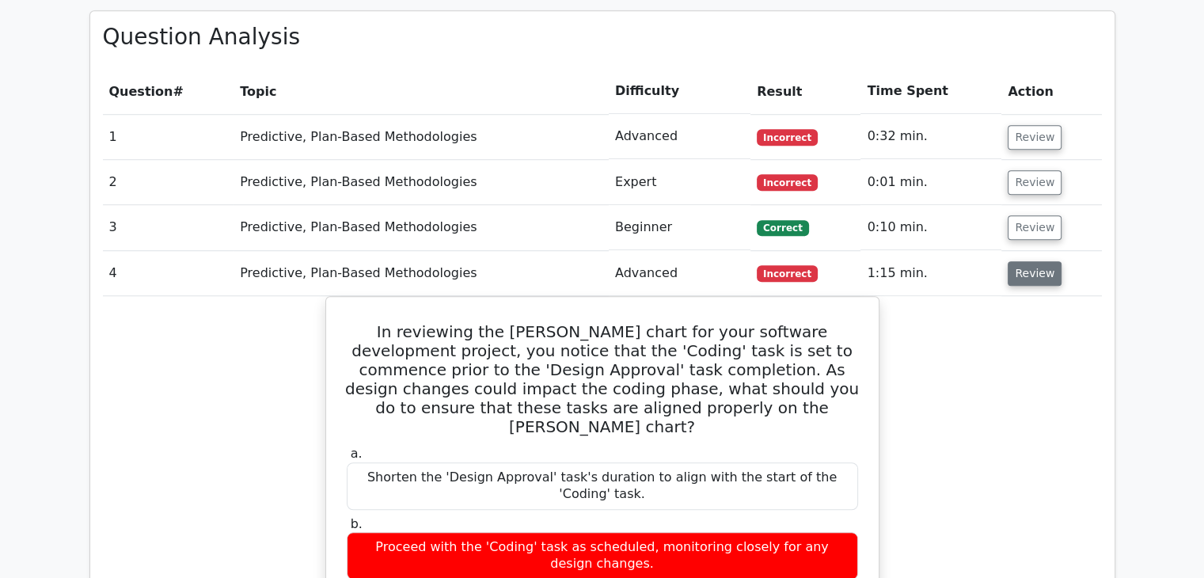
click at [1041, 261] on button "Review" at bounding box center [1035, 273] width 54 height 25
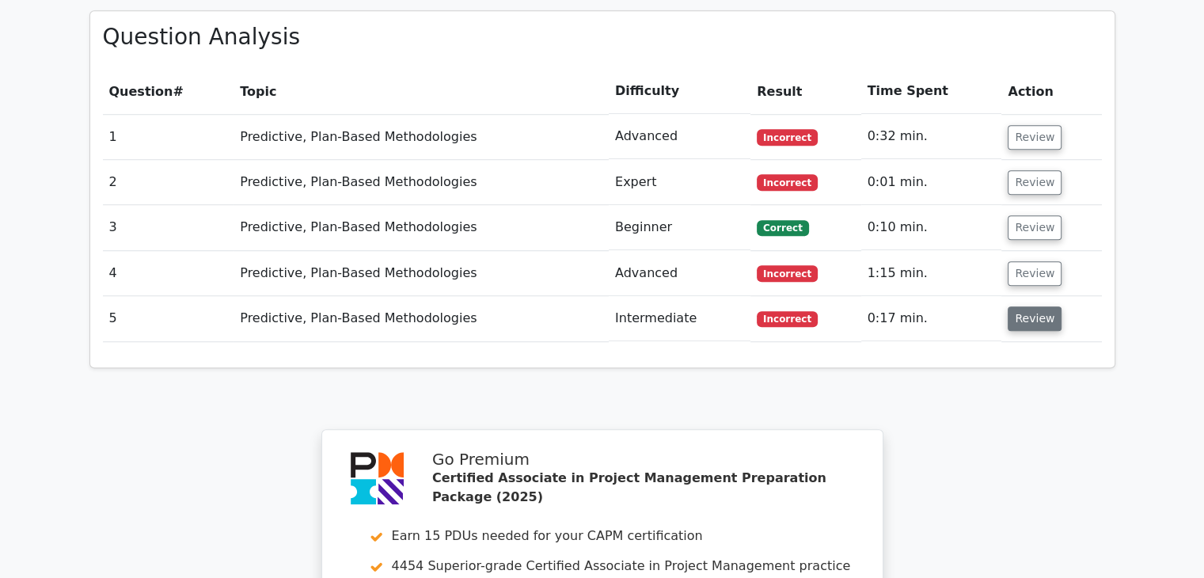
click at [1032, 306] on button "Review" at bounding box center [1035, 318] width 54 height 25
